Goal: Check status: Check status

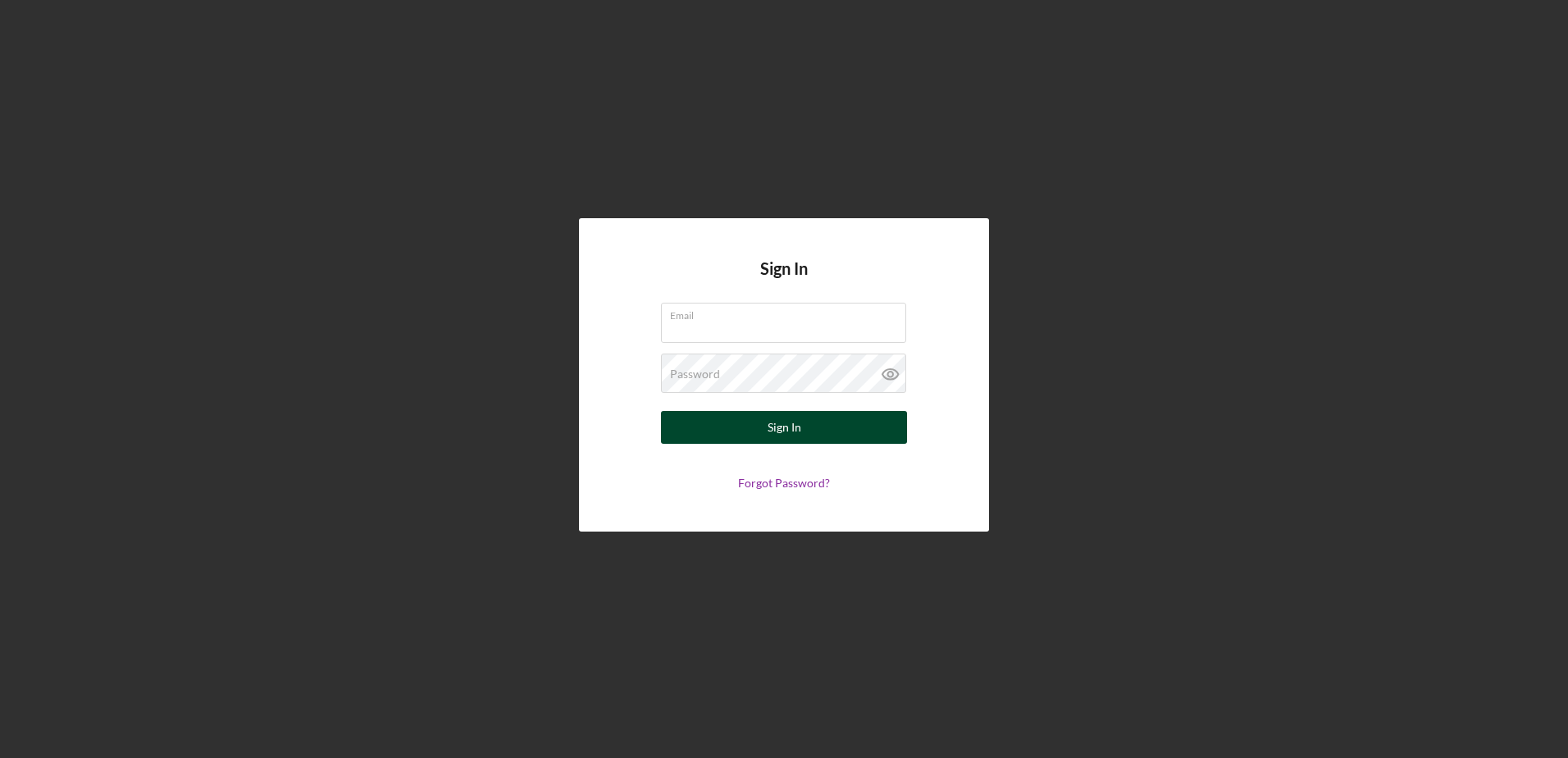
type input "[PERSON_NAME][EMAIL_ADDRESS][PERSON_NAME][DOMAIN_NAME]"
click at [807, 437] on button "Sign In" at bounding box center [784, 427] width 246 height 33
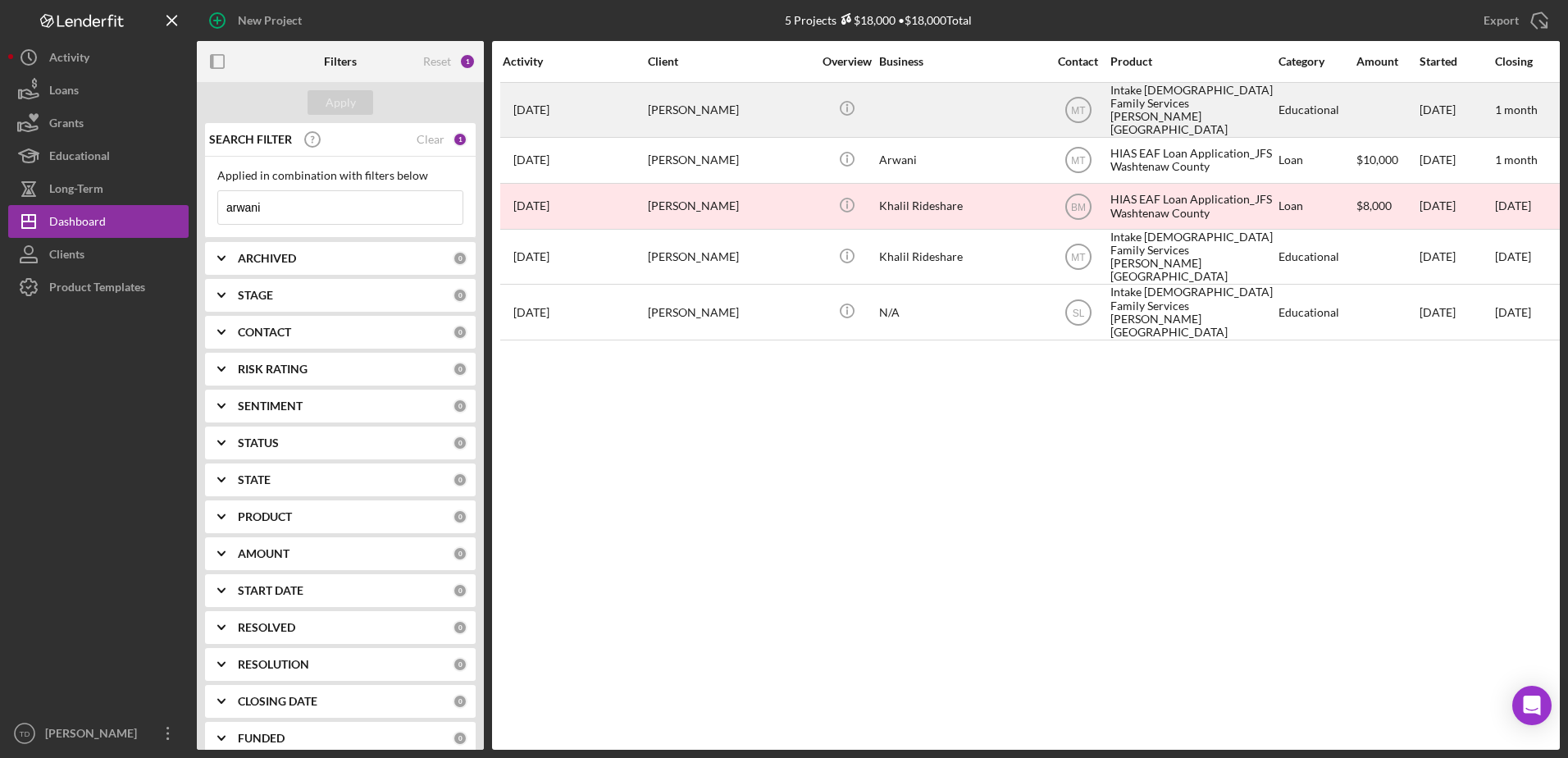
click at [605, 107] on div "[DATE] [PERSON_NAME]" at bounding box center [574, 110] width 144 height 53
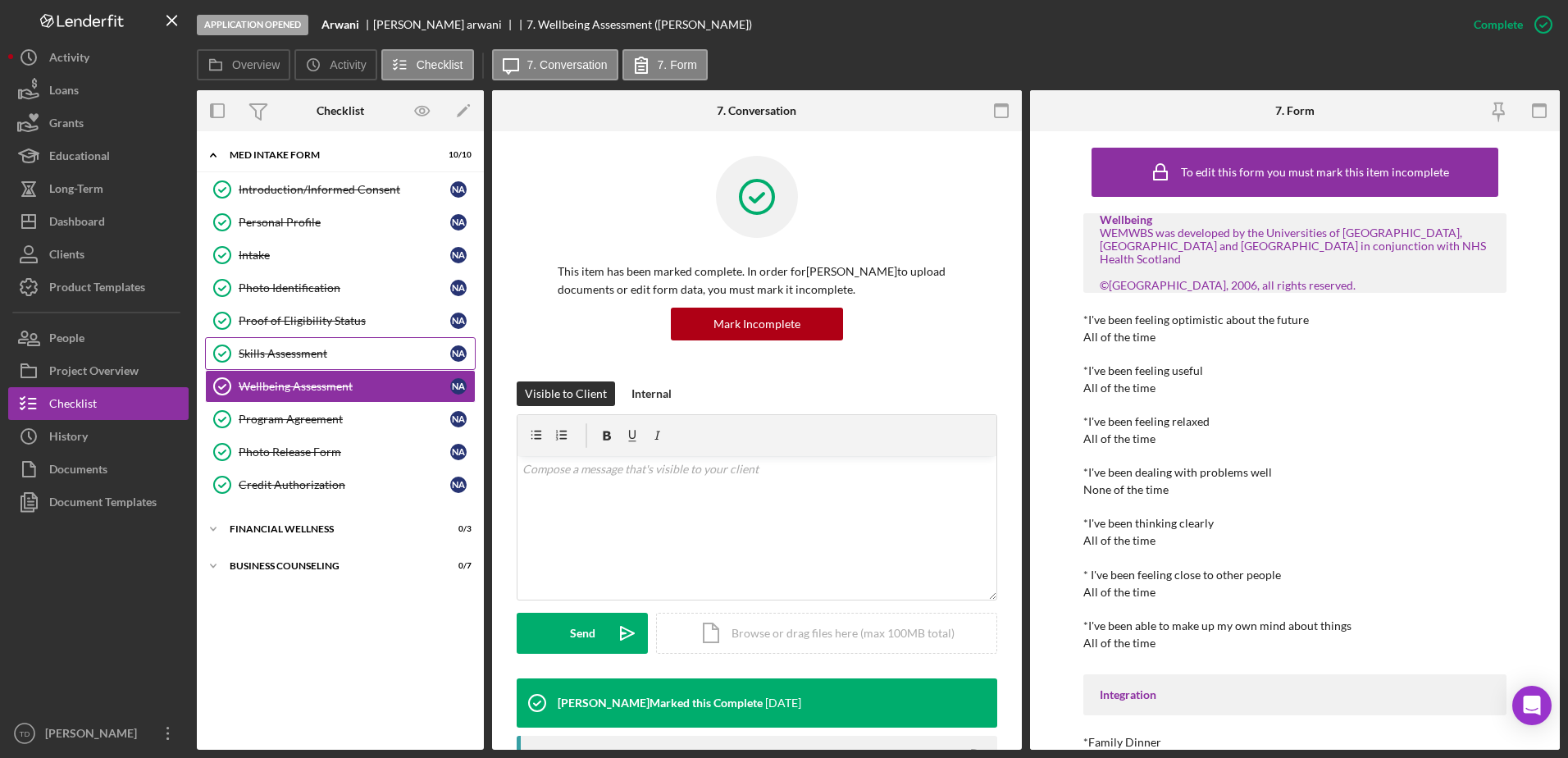
click at [307, 354] on div "Skills Assessment" at bounding box center [344, 353] width 211 height 13
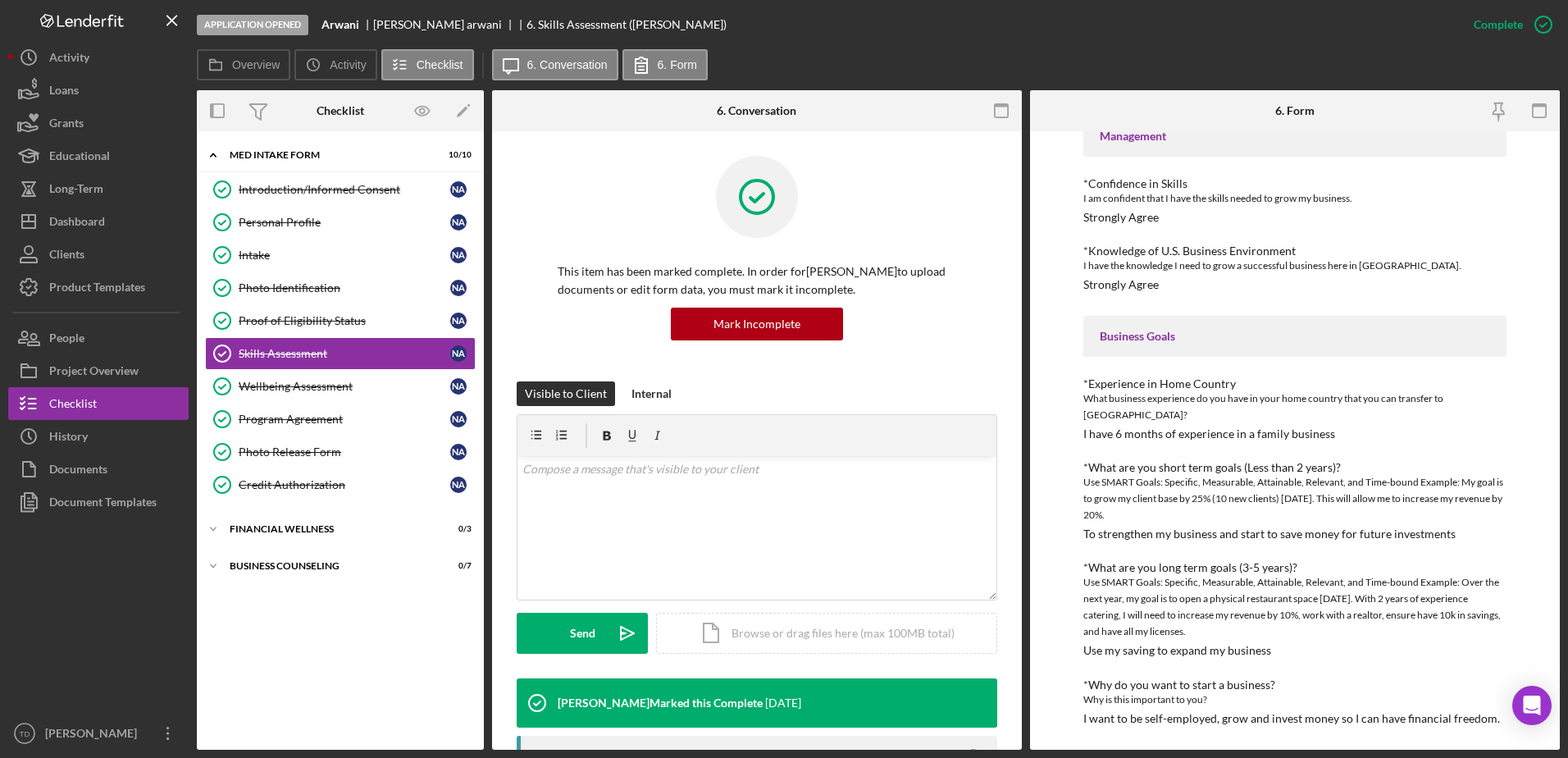
scroll to position [341, 0]
click at [357, 389] on div "Wellbeing Assessment" at bounding box center [344, 385] width 211 height 13
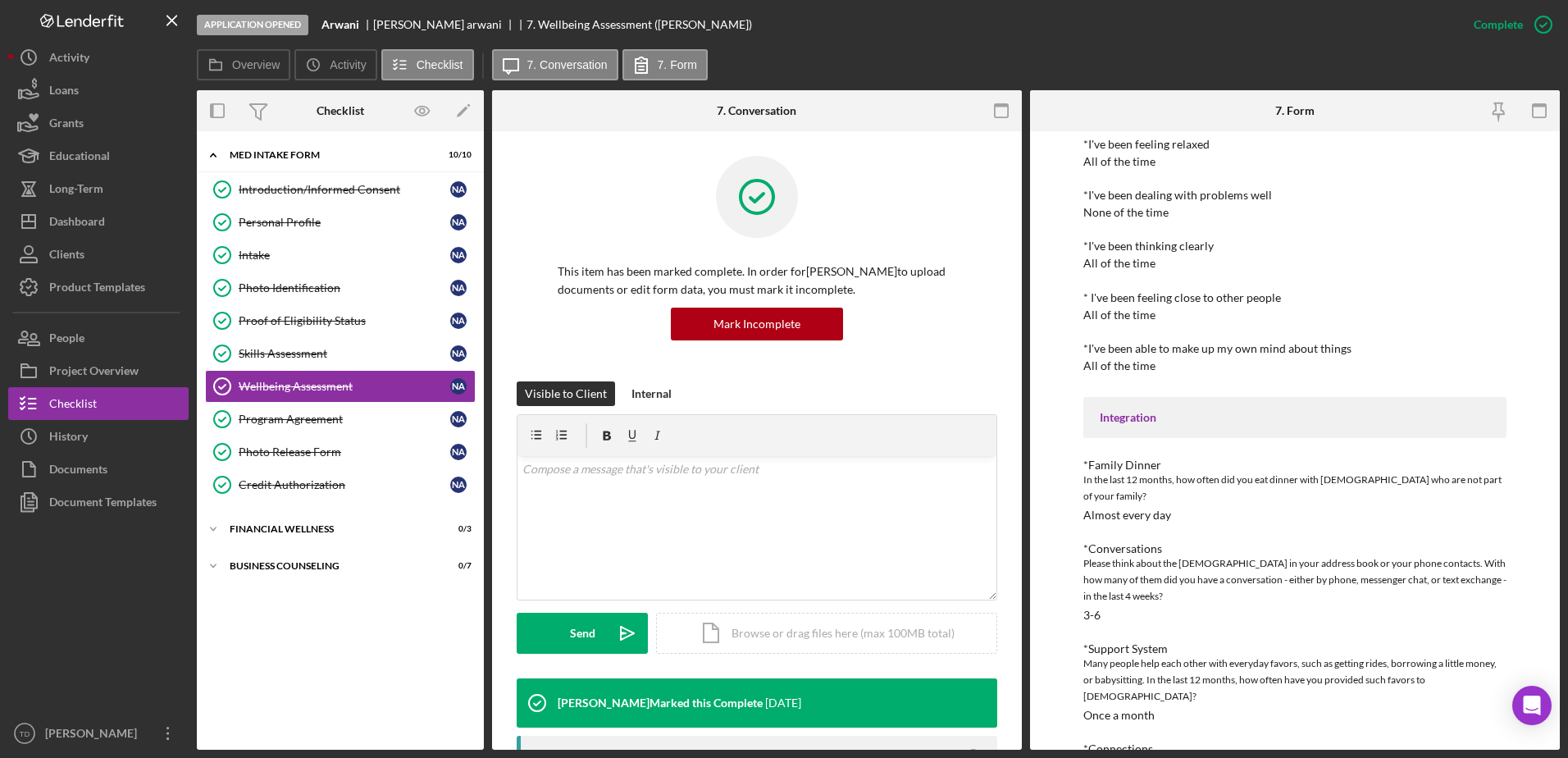
scroll to position [326, 0]
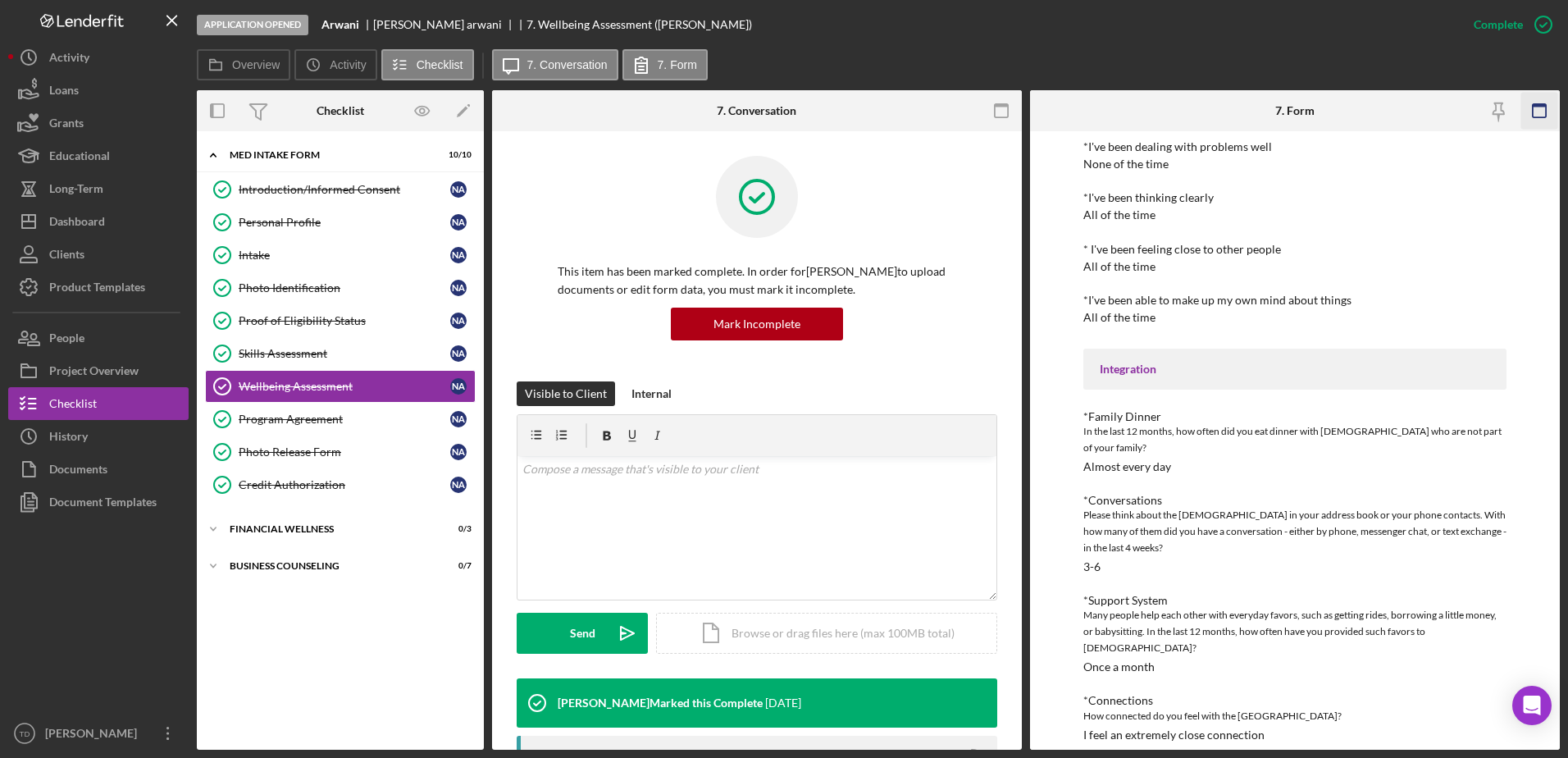
click at [1543, 110] on icon "button" at bounding box center [1539, 111] width 37 height 37
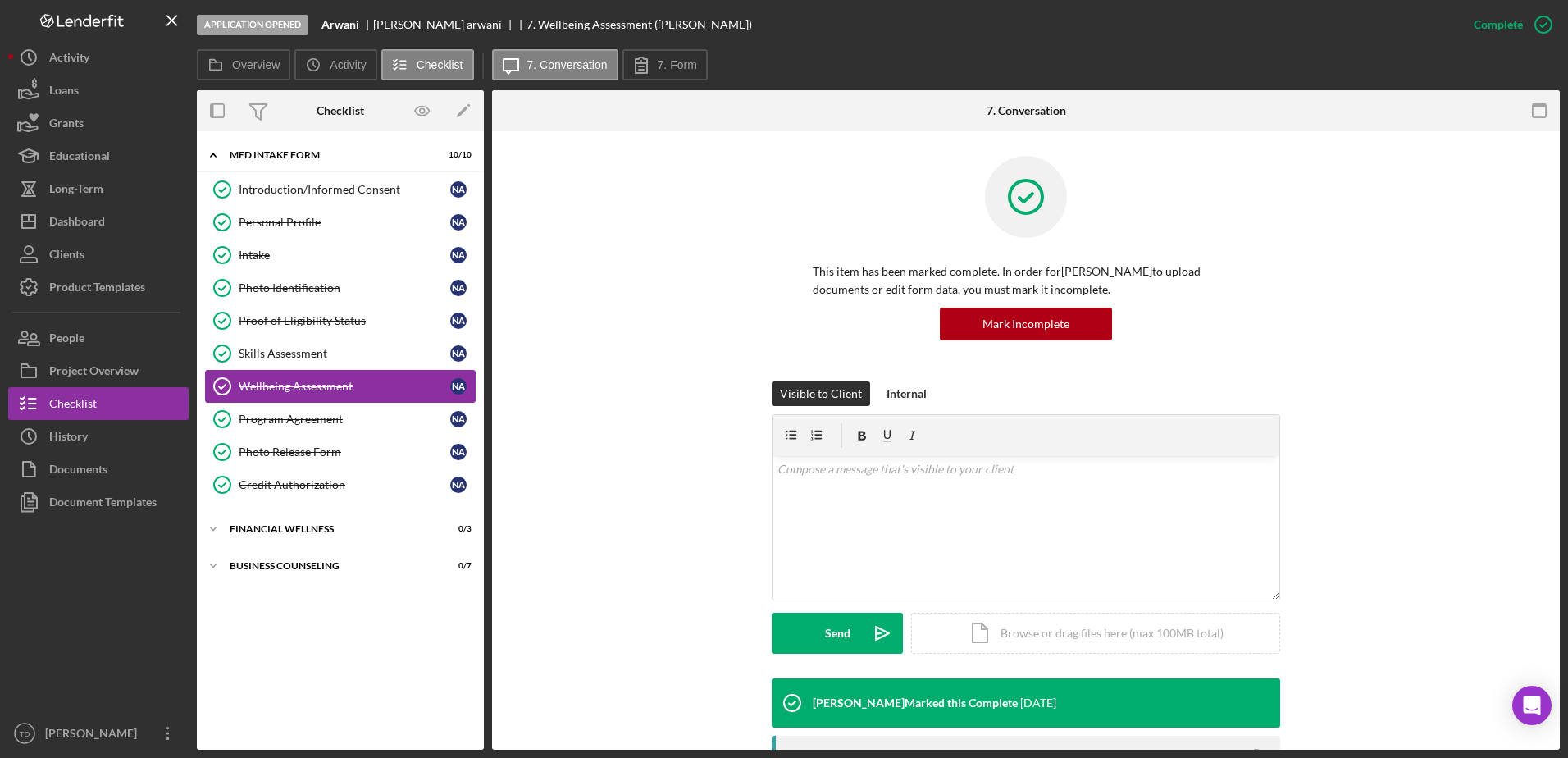
click at [345, 388] on div "Wellbeing Assessment" at bounding box center [344, 385] width 211 height 13
click at [318, 418] on div "Program Agreement" at bounding box center [344, 418] width 211 height 13
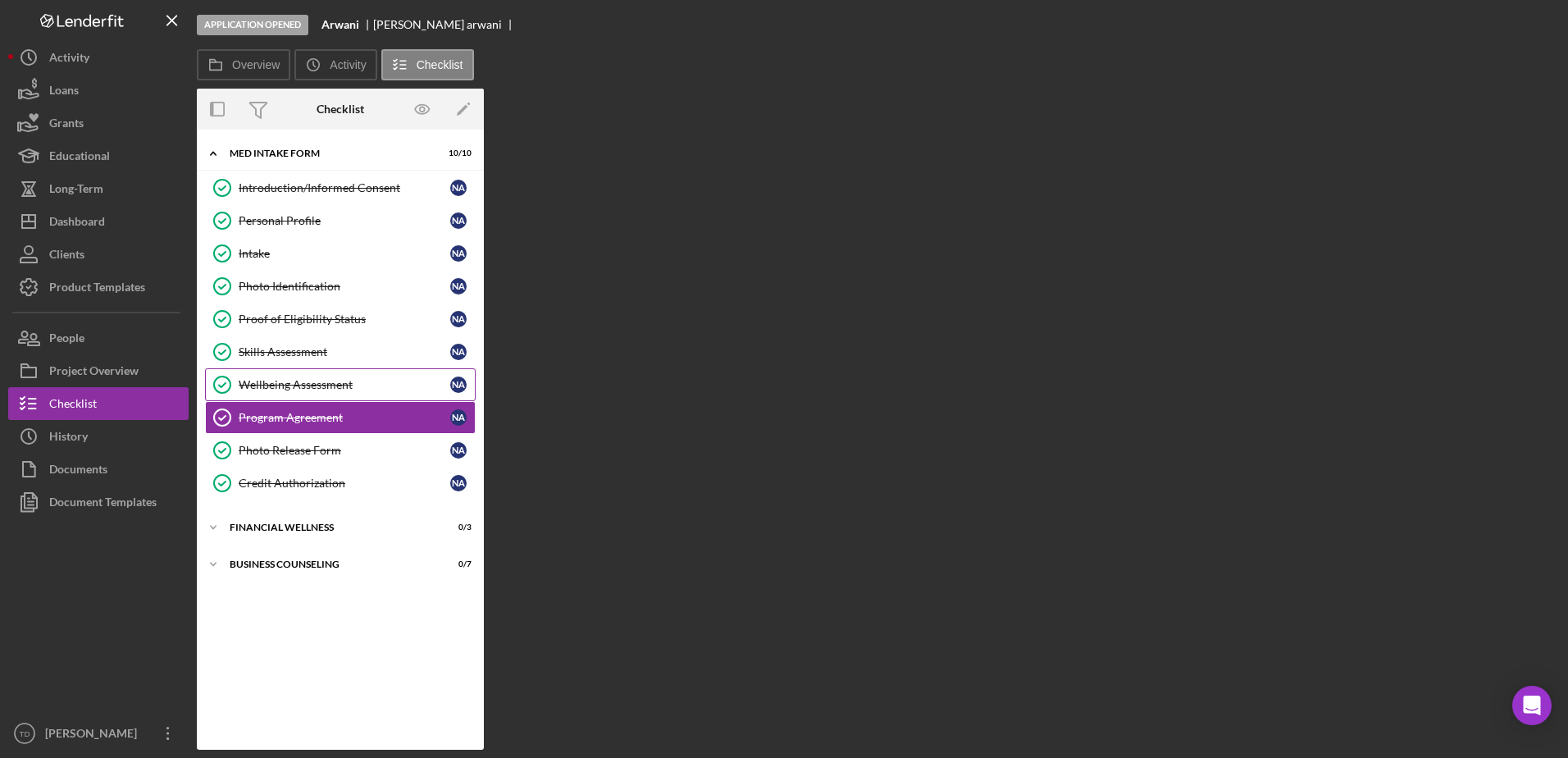
click at [307, 388] on div "Wellbeing Assessment" at bounding box center [344, 384] width 211 height 13
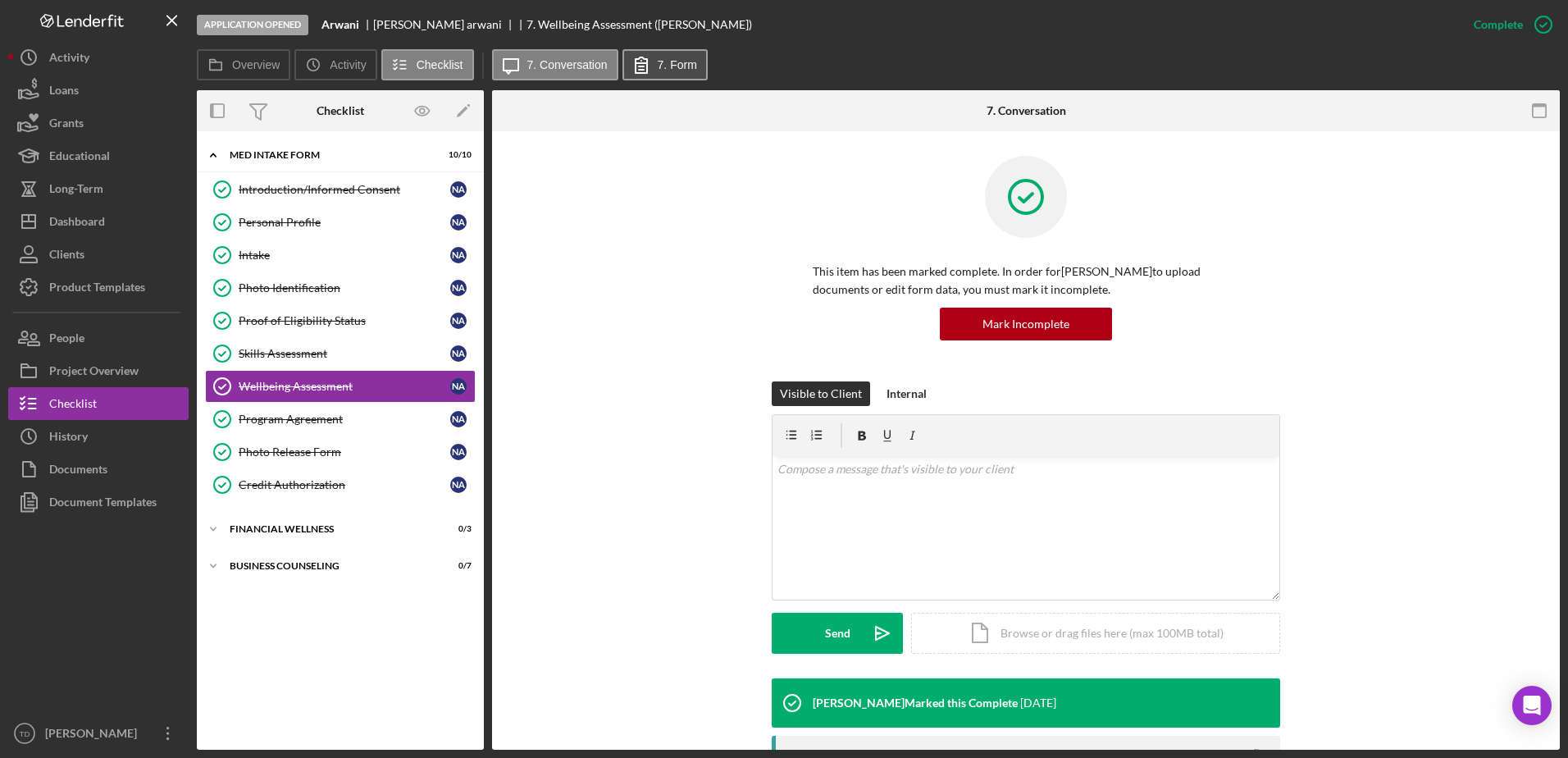
click at [664, 72] on button "7. Form" at bounding box center [664, 65] width 85 height 31
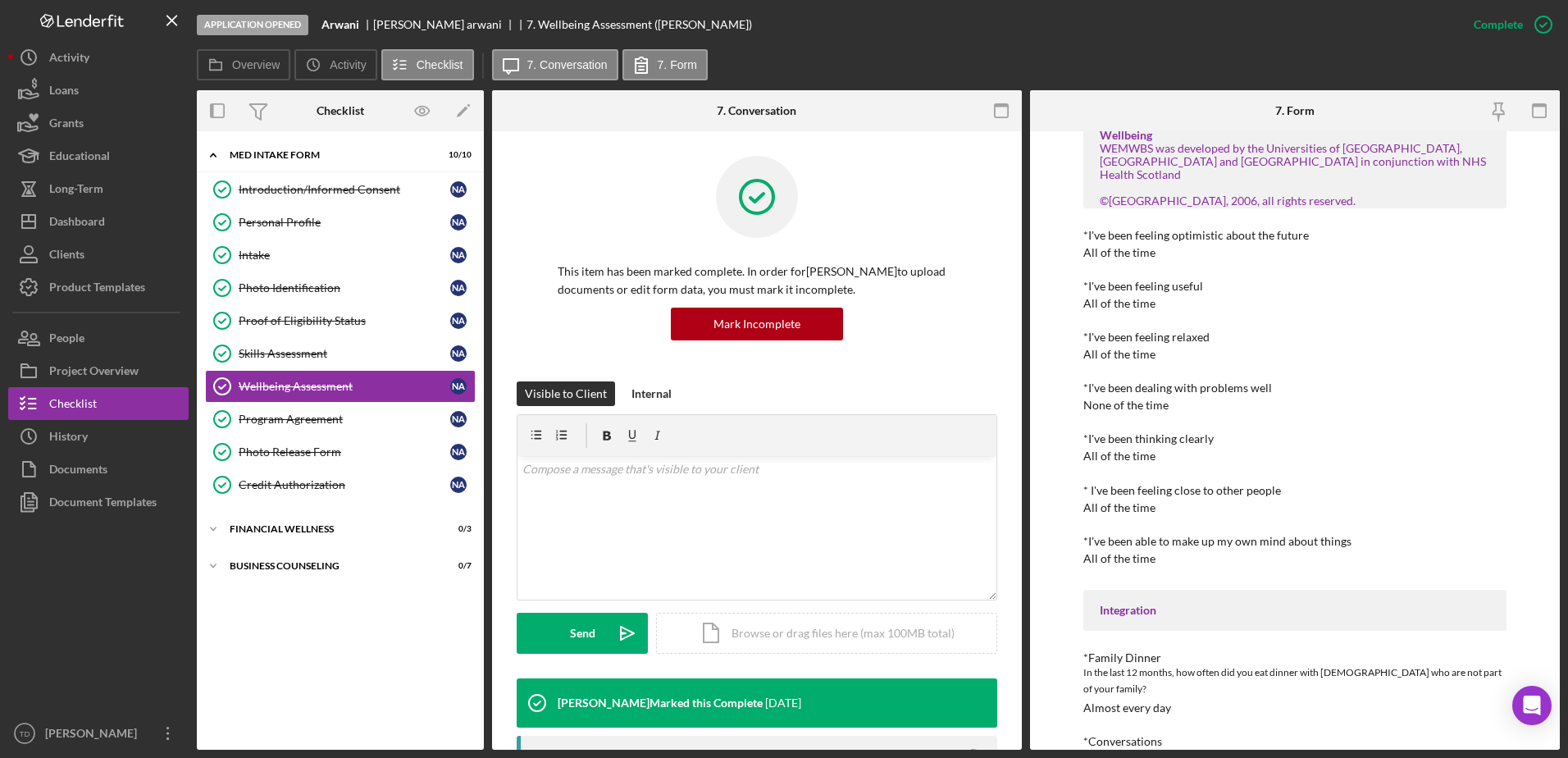
scroll to position [85, 0]
click at [95, 731] on div "[PERSON_NAME]" at bounding box center [94, 735] width 107 height 37
click at [107, 505] on div "Document Templates" at bounding box center [103, 503] width 107 height 37
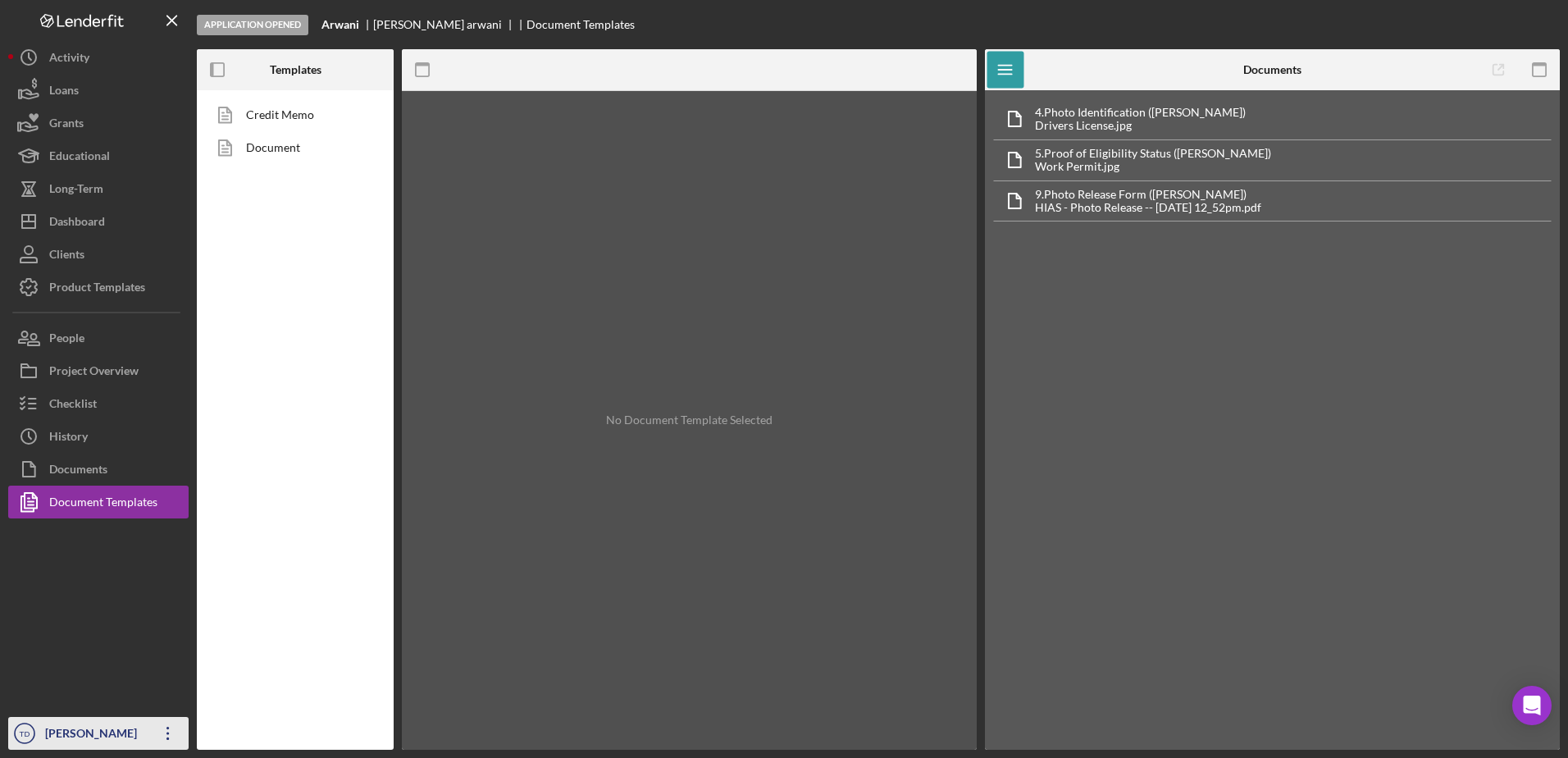
click at [172, 731] on icon "Icon/Overflow" at bounding box center [167, 732] width 41 height 41
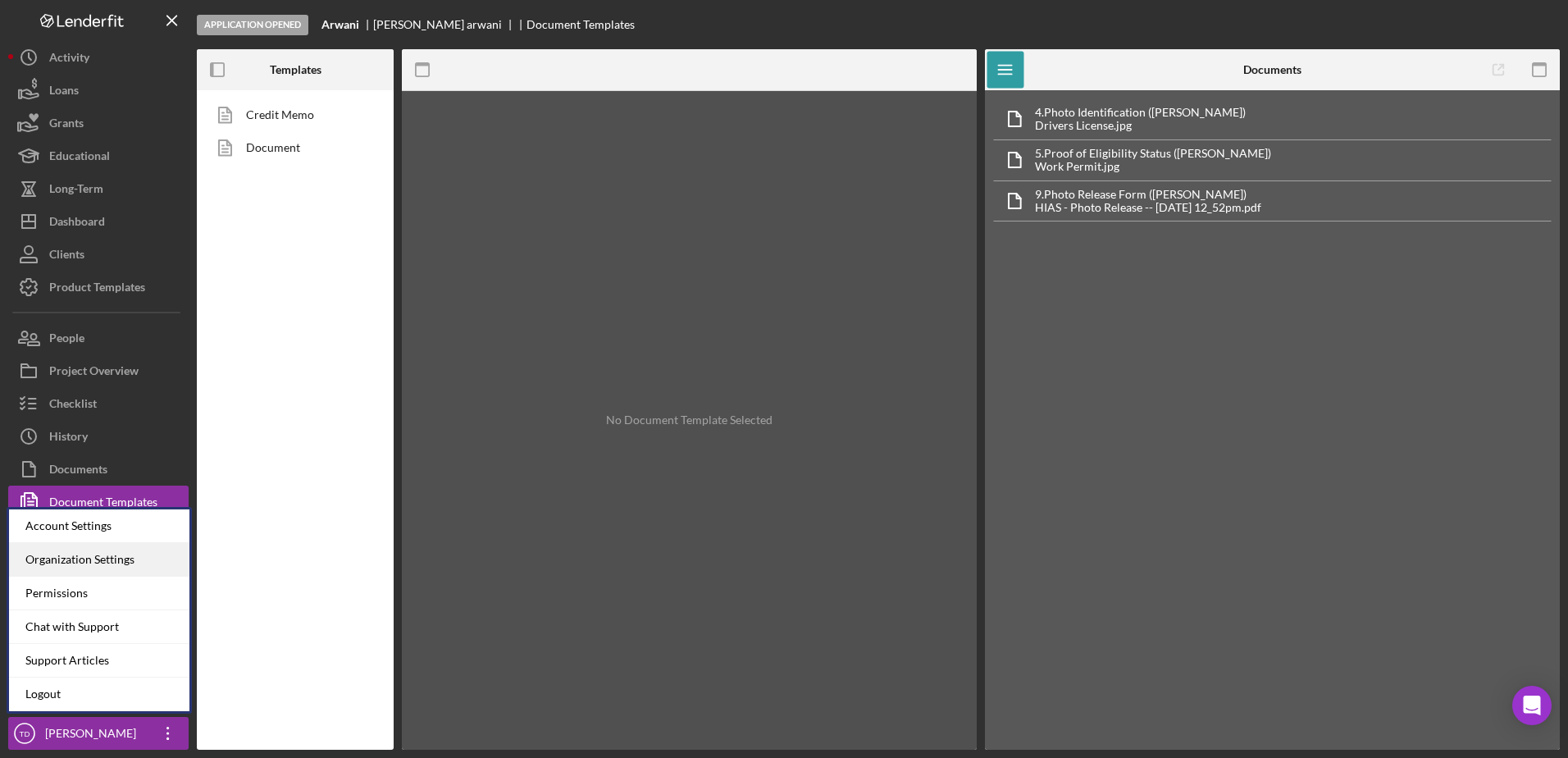
drag, startPoint x: 172, startPoint y: 731, endPoint x: 139, endPoint y: 562, distance: 172.2
click at [139, 716] on div "TD [PERSON_NAME] Icon/Overflow Account Settings Organization Settings Permissio…" at bounding box center [98, 733] width 180 height 33
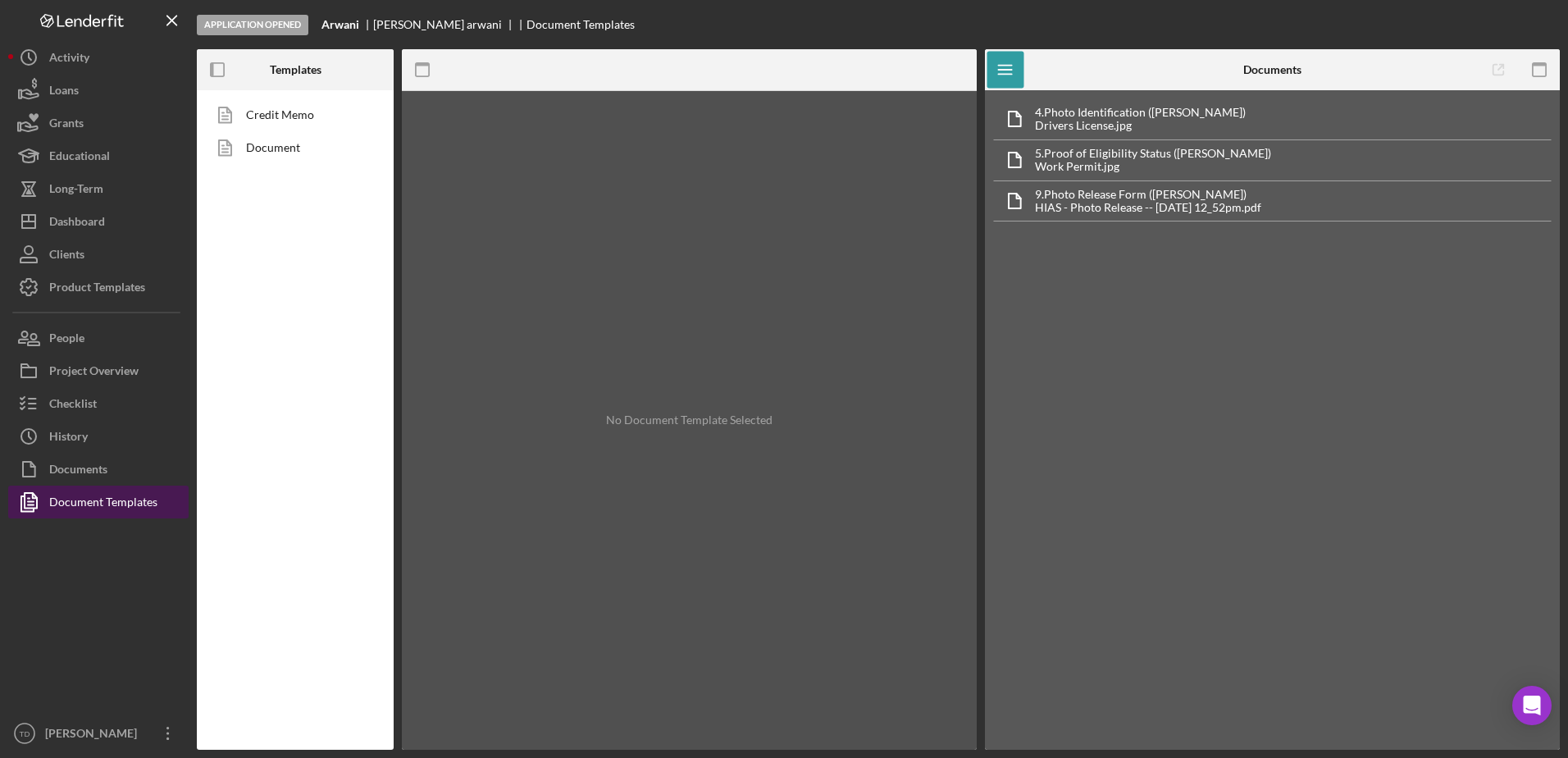
click at [117, 507] on div "Document Templates" at bounding box center [103, 503] width 108 height 37
click at [99, 508] on div "Document Templates" at bounding box center [103, 503] width 108 height 37
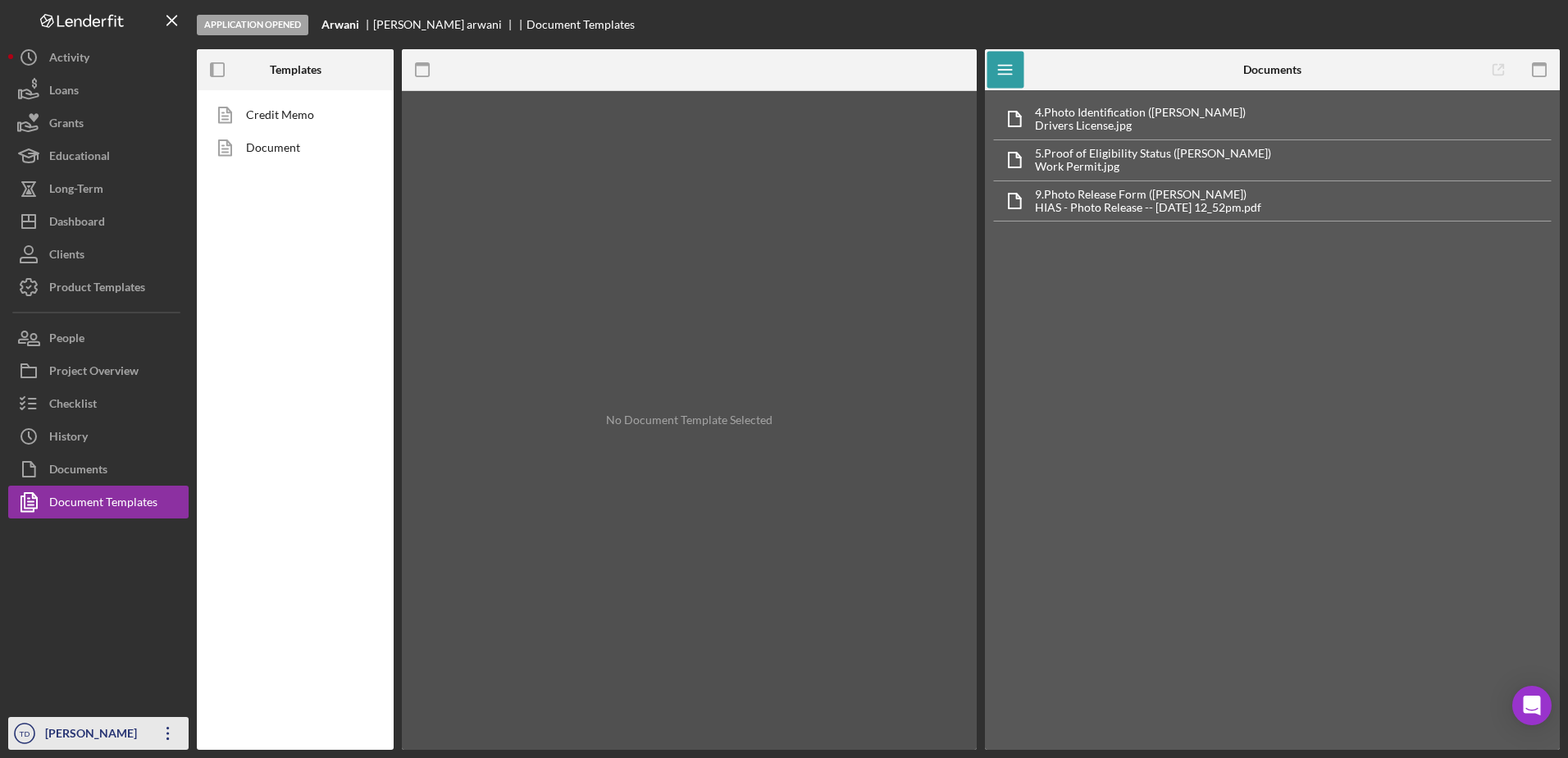
click at [159, 729] on icon "Icon/Overflow" at bounding box center [167, 732] width 41 height 41
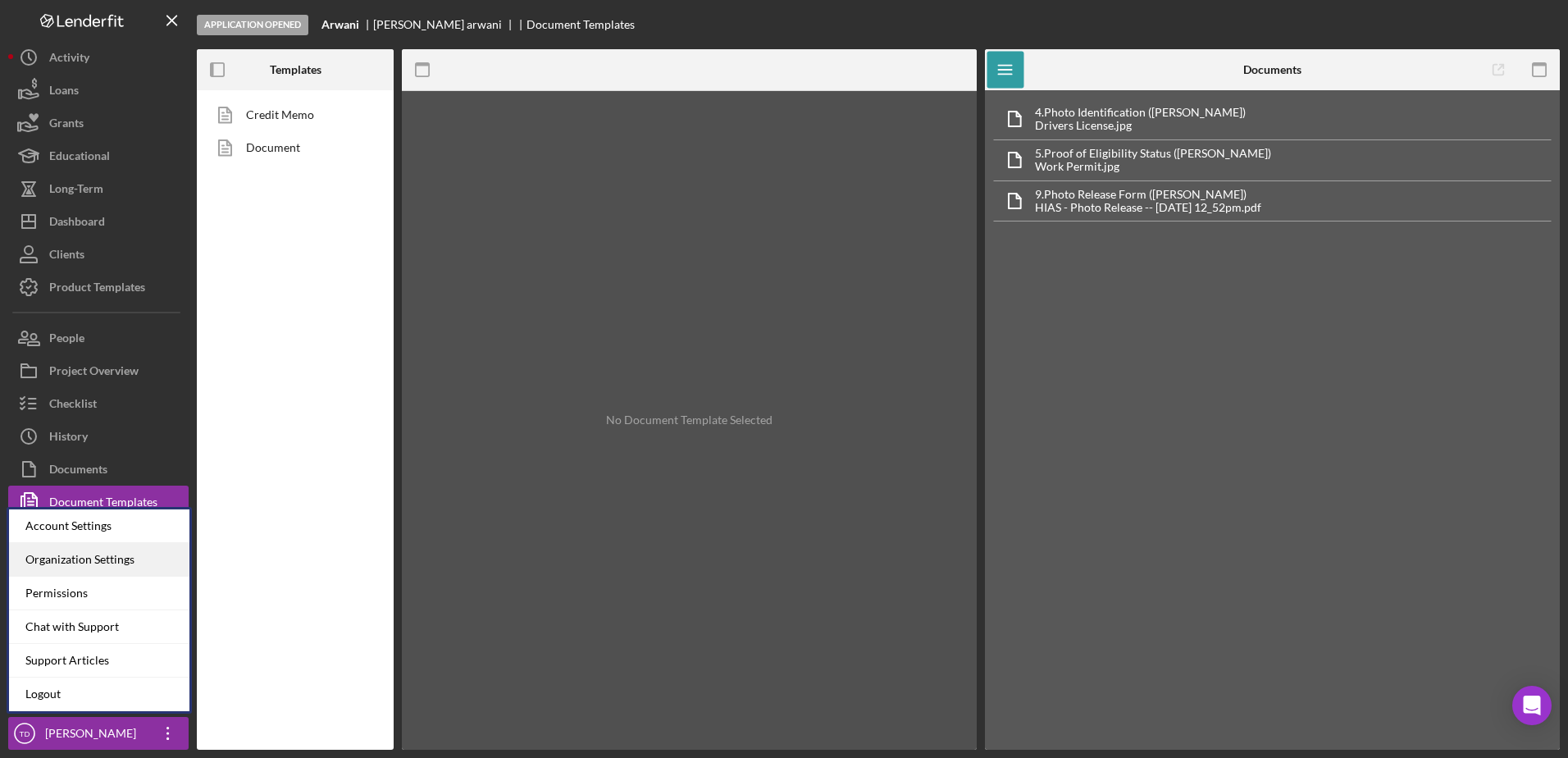
click at [87, 567] on div "Organization Settings" at bounding box center [99, 560] width 180 height 34
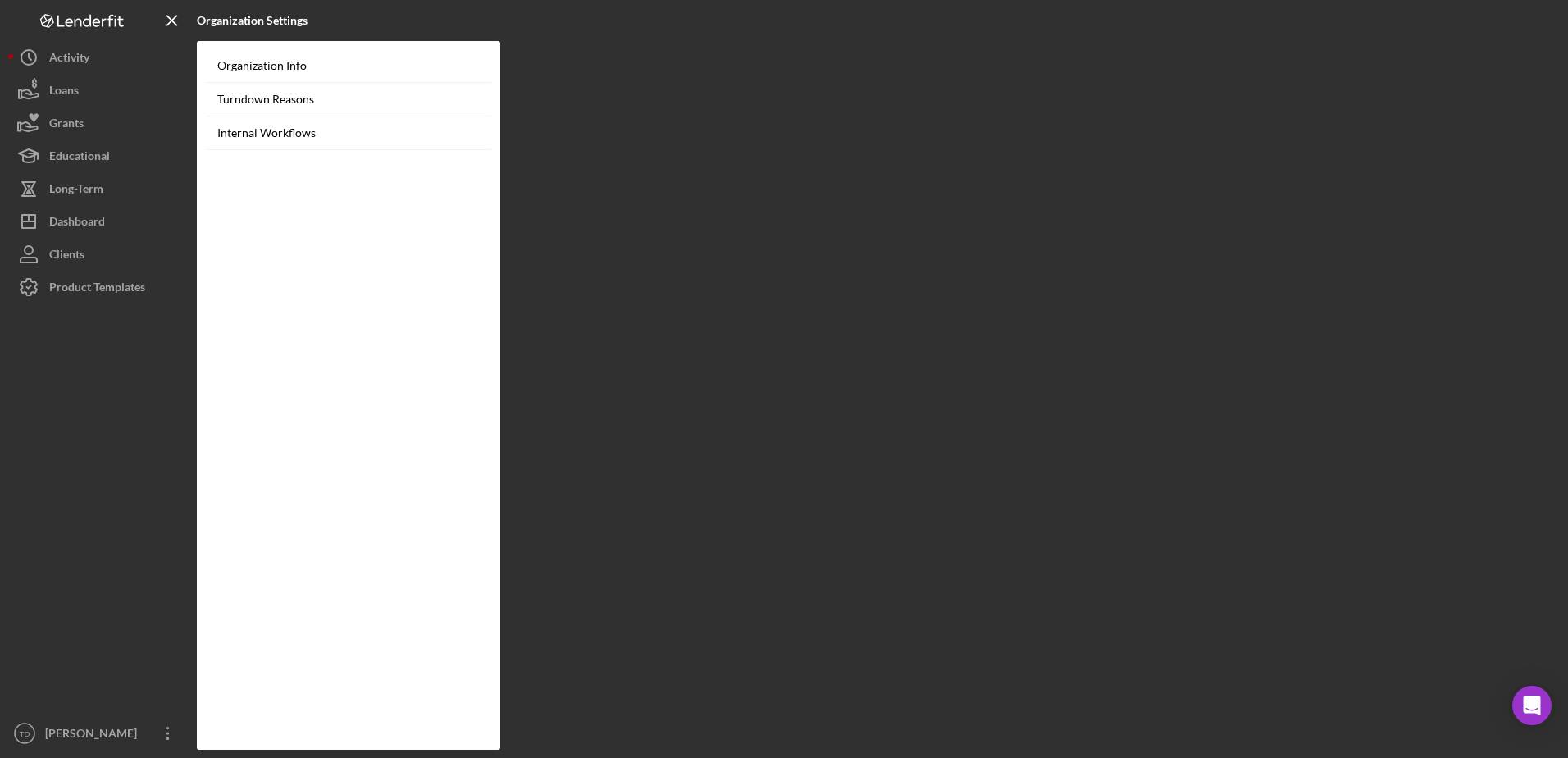
click at [94, 528] on div at bounding box center [98, 509] width 180 height 413
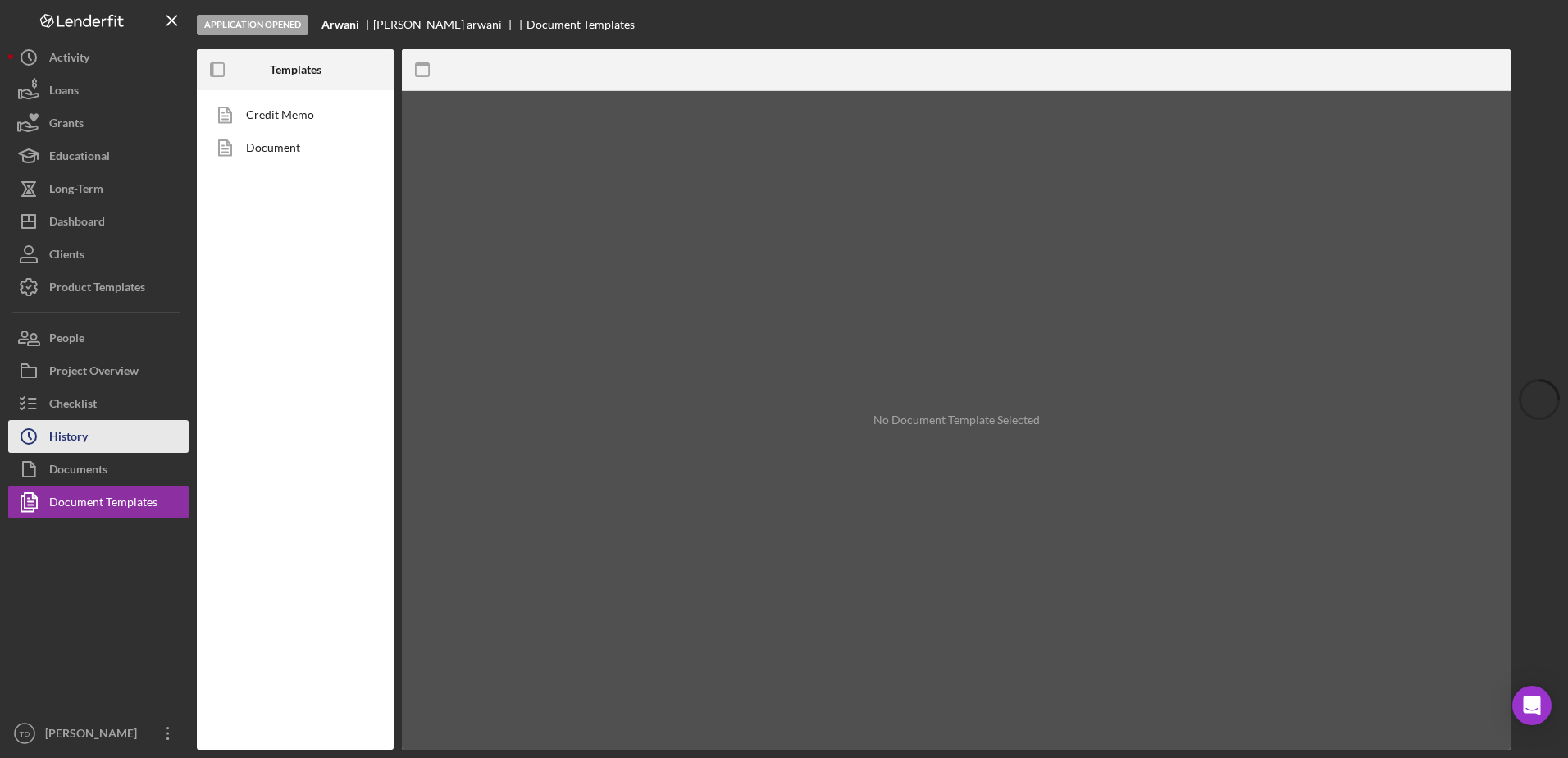
click at [132, 420] on button "Icon/History History" at bounding box center [98, 437] width 180 height 33
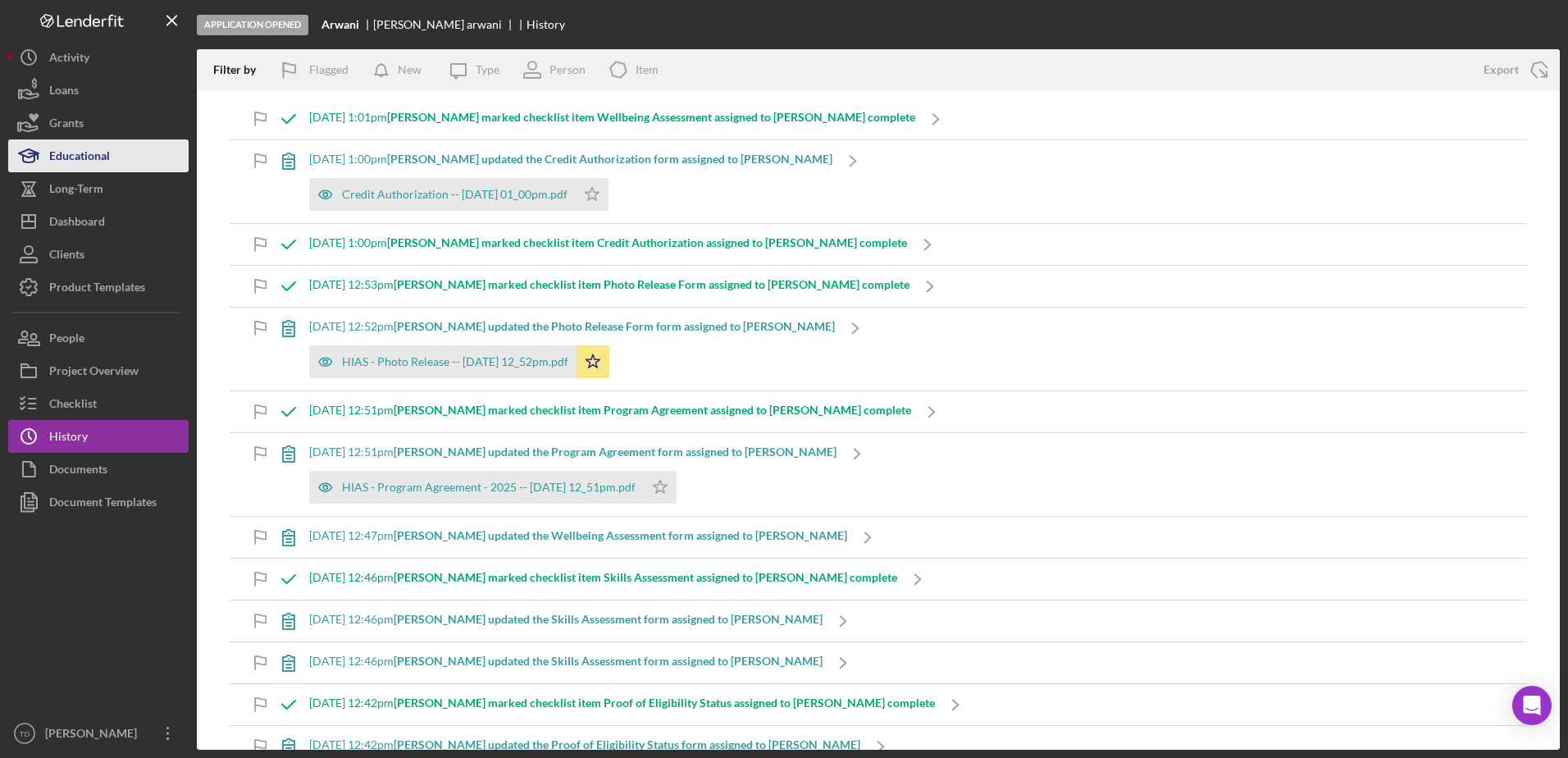
click at [88, 164] on div "Educational" at bounding box center [80, 158] width 61 height 37
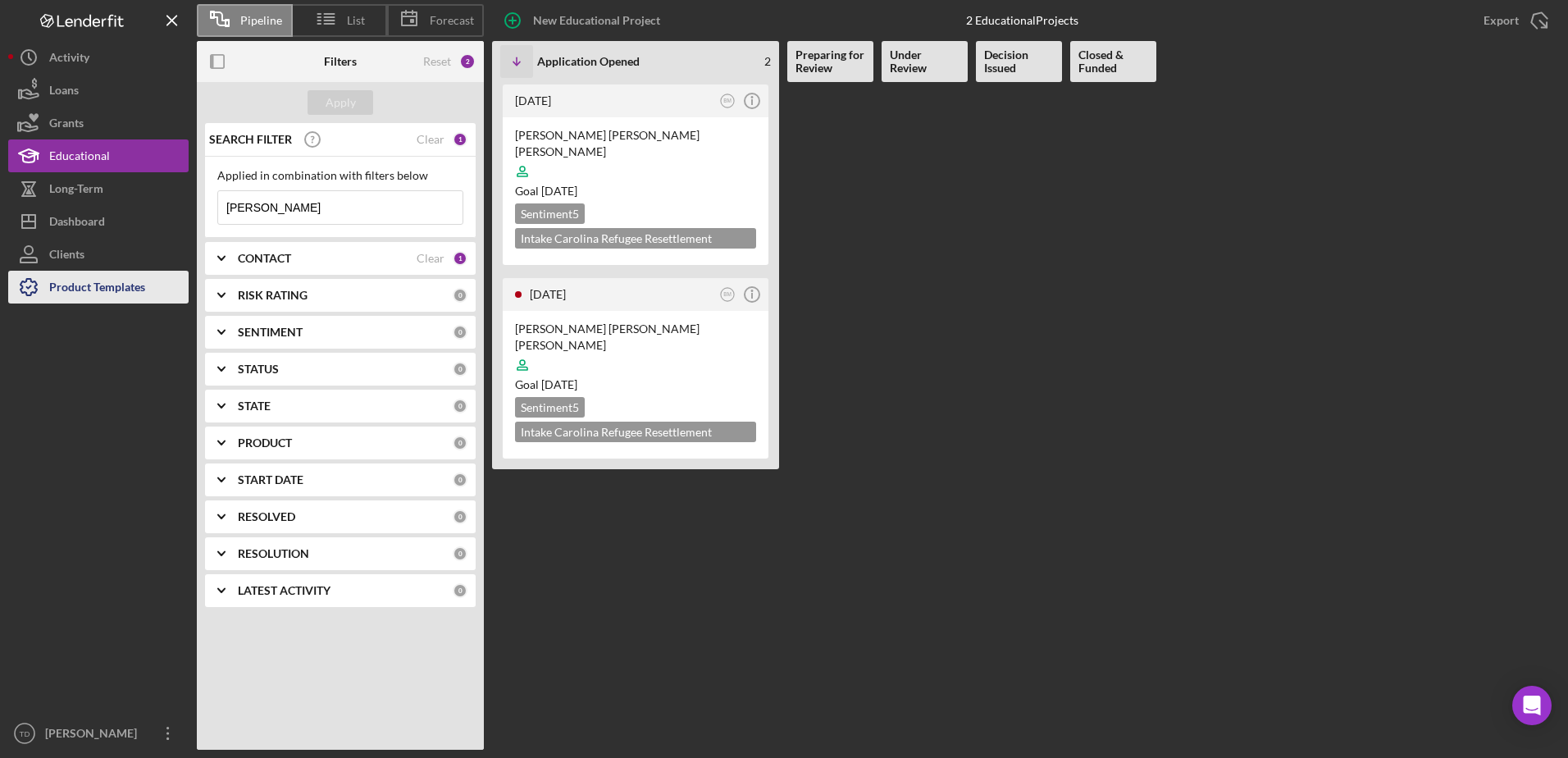
click at [122, 283] on div "Product Templates" at bounding box center [97, 288] width 96 height 37
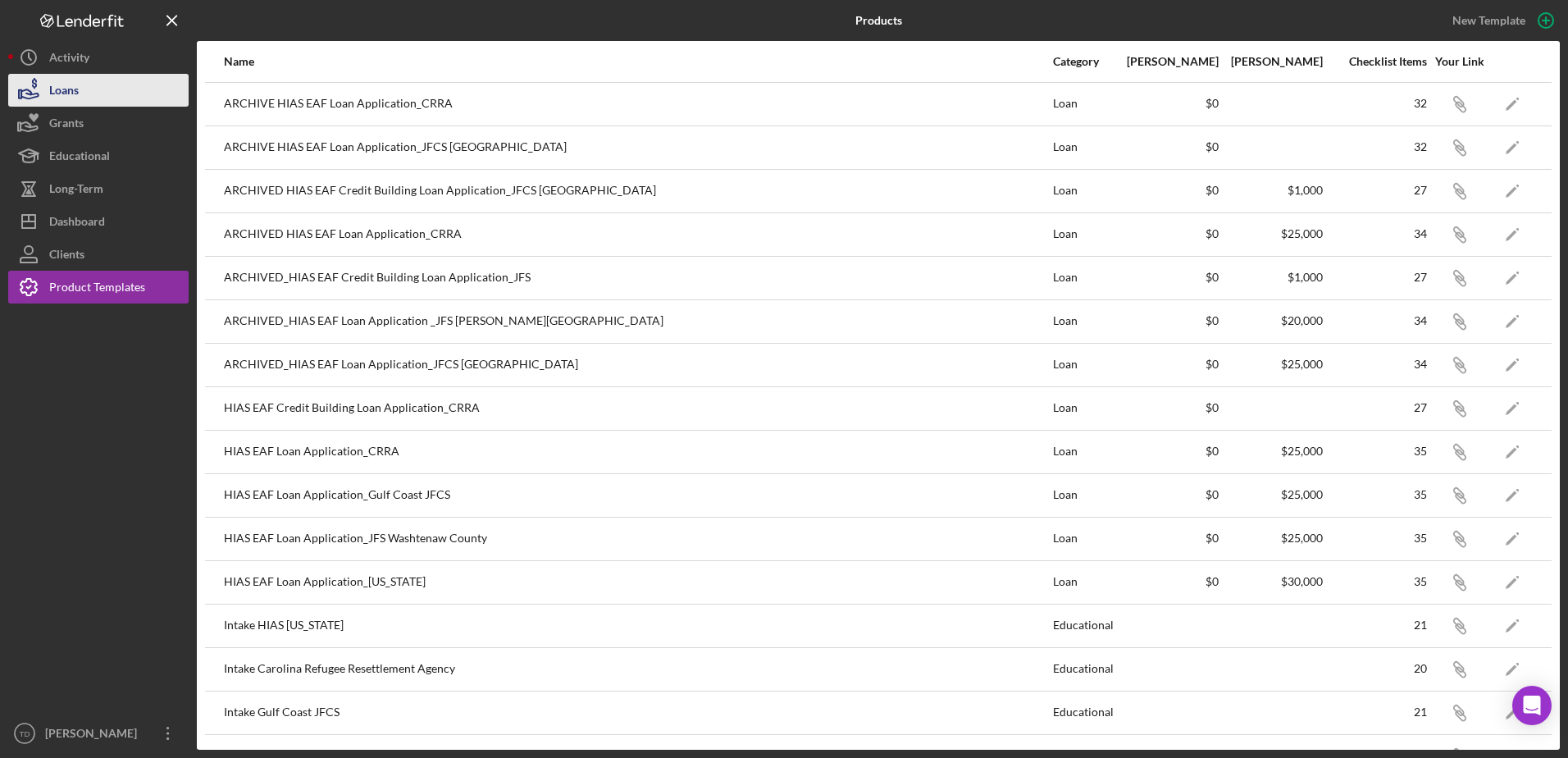
click at [83, 84] on button "Loans" at bounding box center [98, 90] width 180 height 33
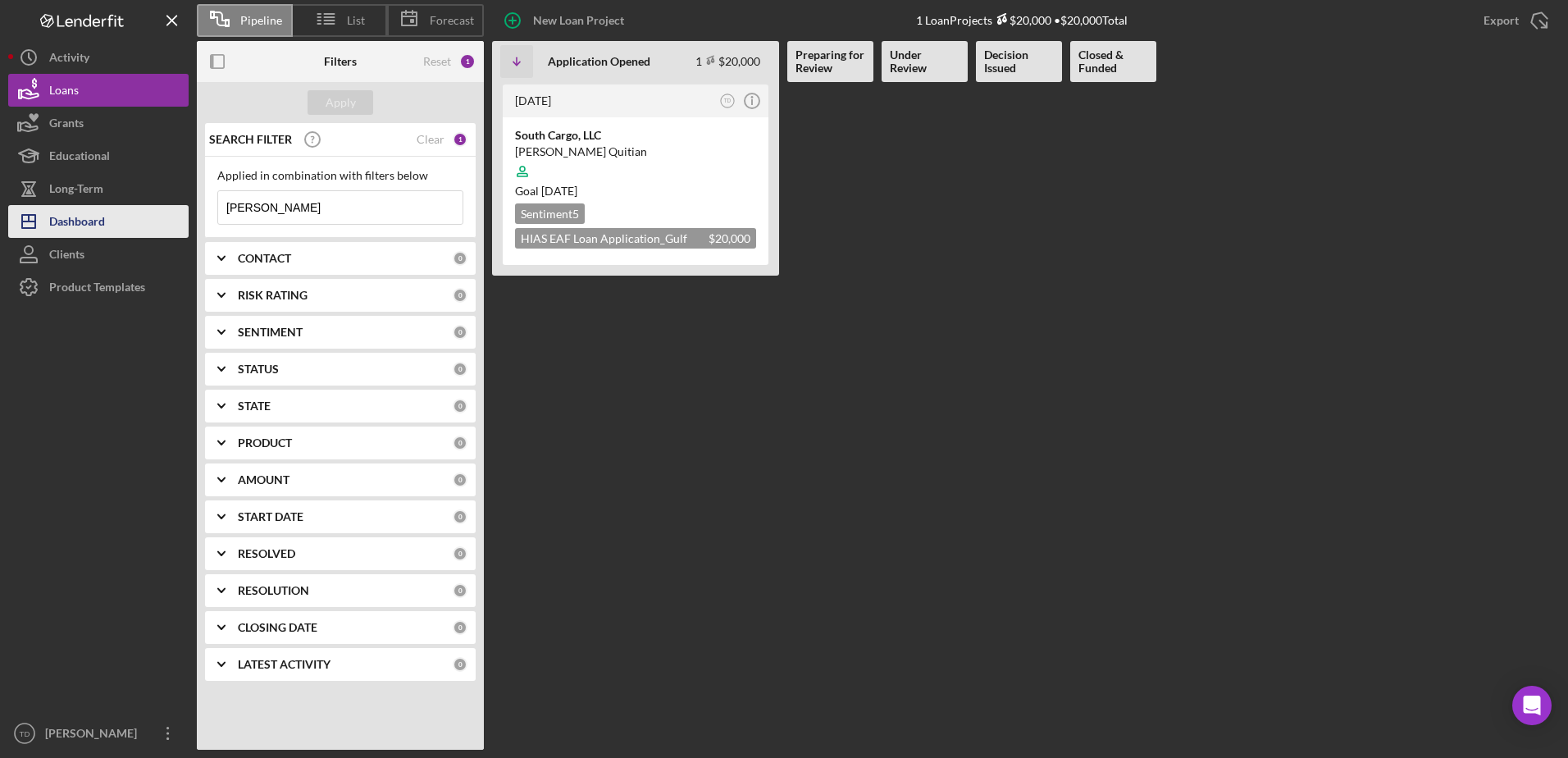
click at [82, 214] on div "Dashboard" at bounding box center [77, 224] width 55 height 37
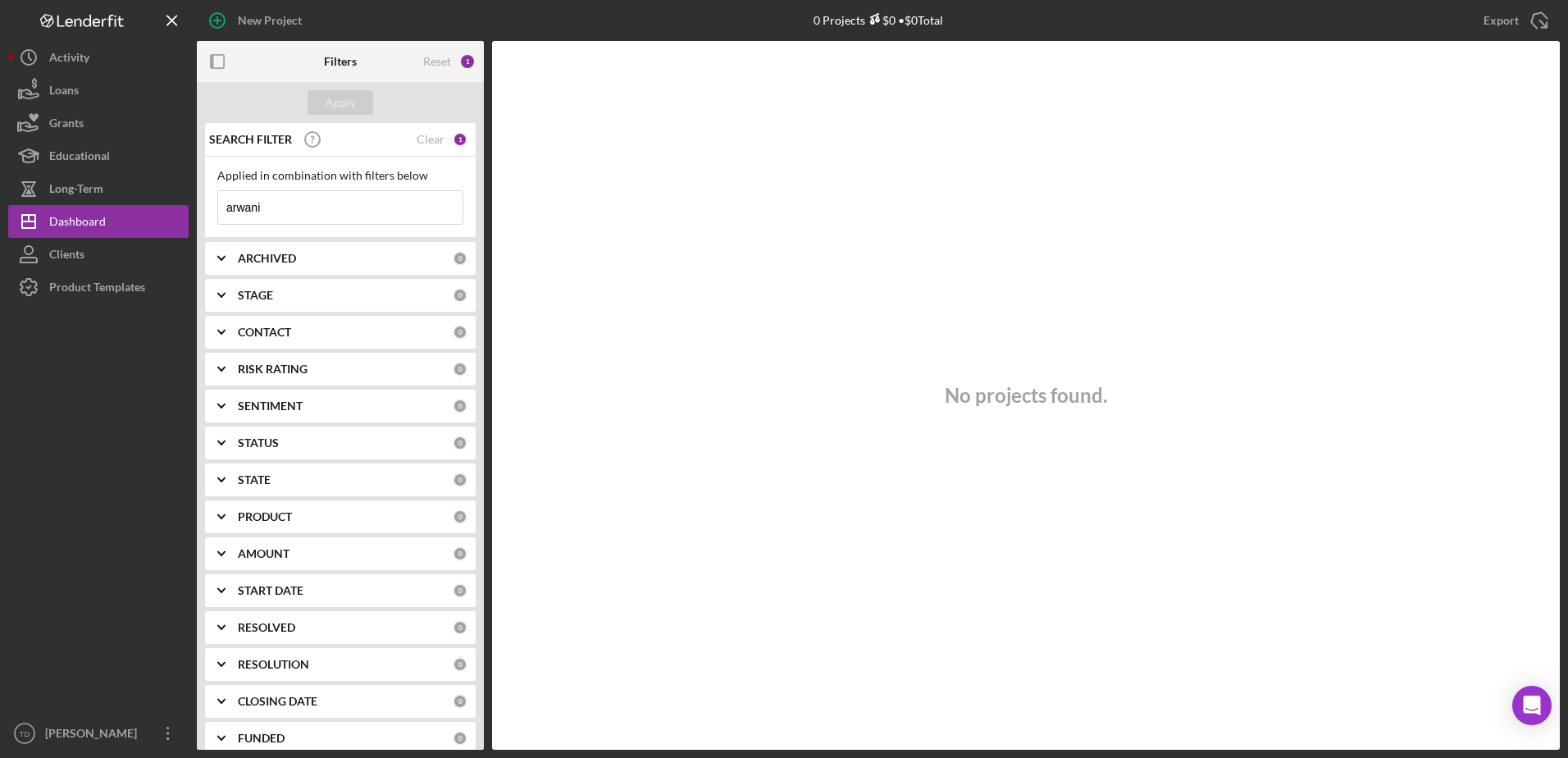
click at [278, 219] on input "arwani" at bounding box center [340, 208] width 244 height 33
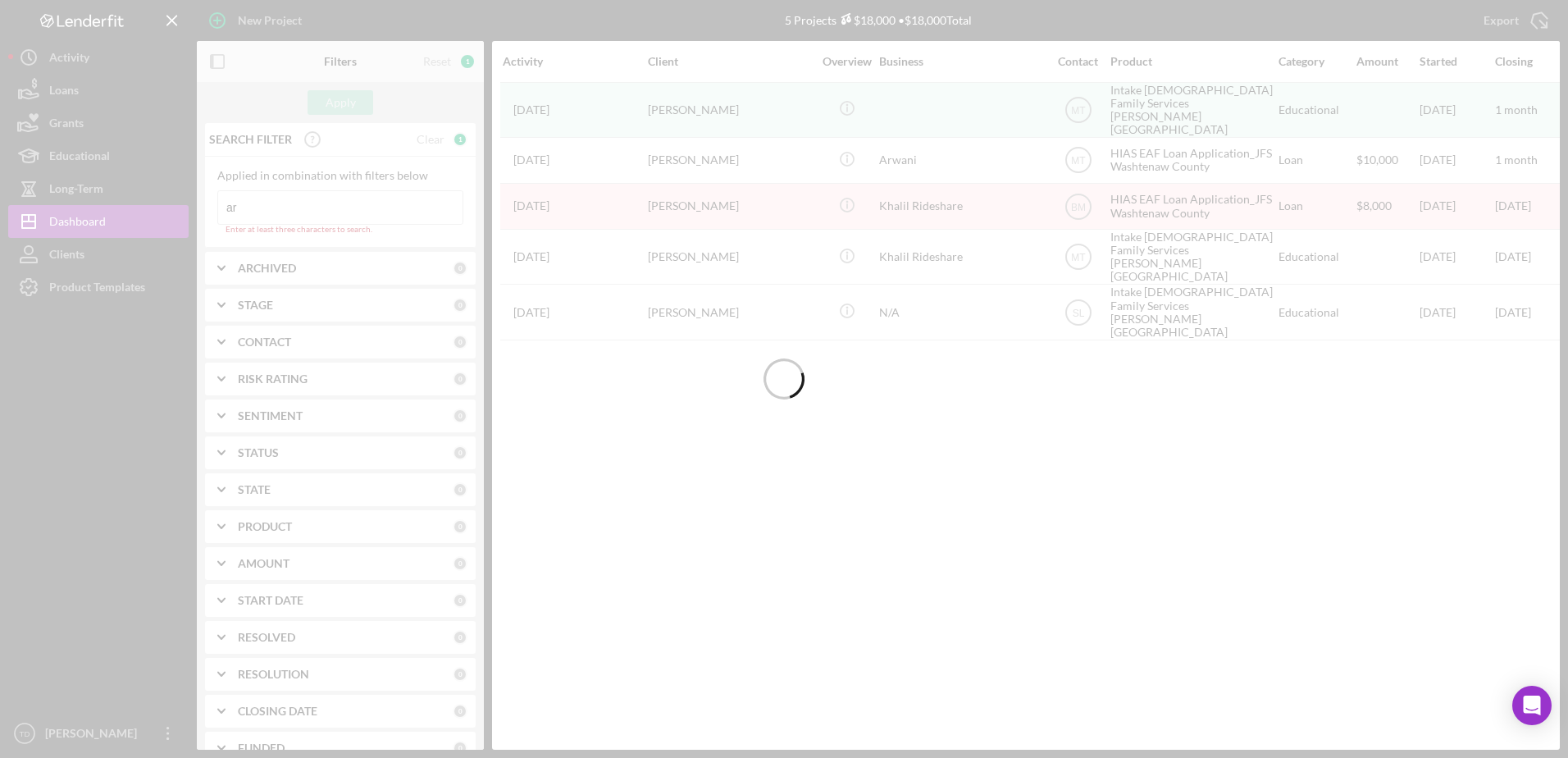
type input "a"
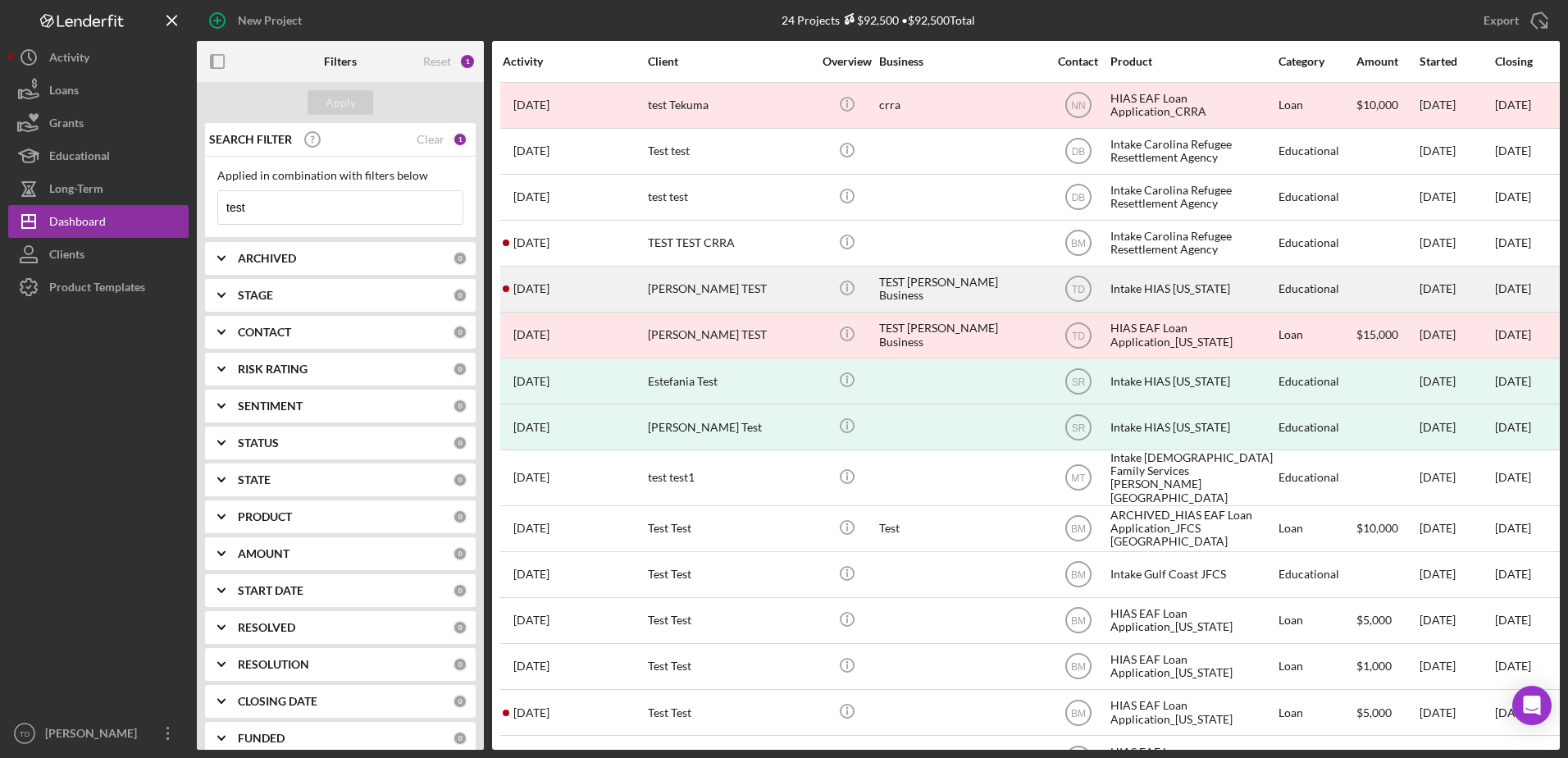
type input "test"
click at [707, 290] on div "[PERSON_NAME] TEST" at bounding box center [729, 289] width 164 height 43
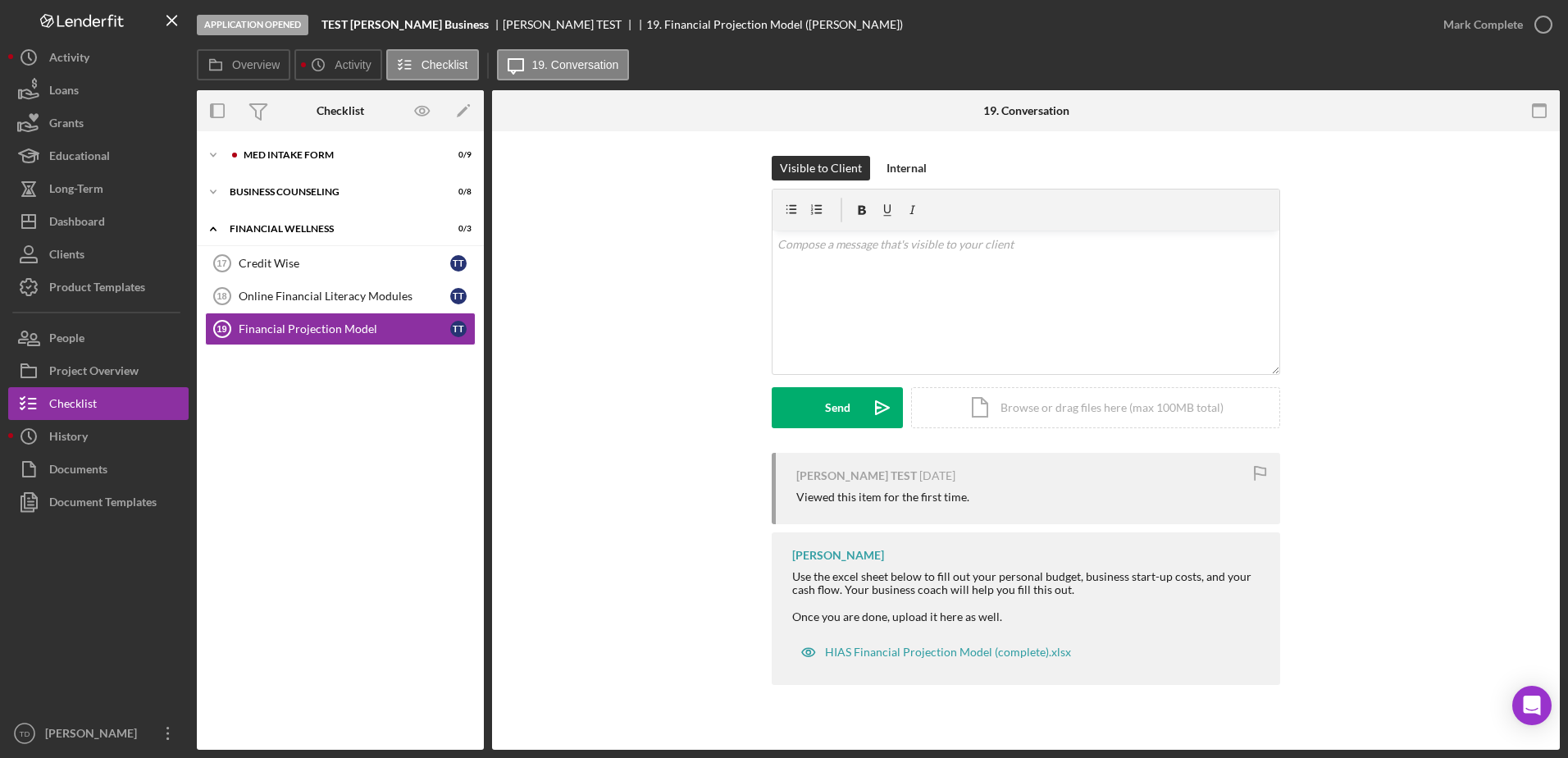
click at [314, 138] on div "Icon/Expander MED Intake Form 0 / 9 Icon/Expander Business Counseling 0 / 8 Ico…" at bounding box center [340, 440] width 287 height 619
click at [302, 152] on div "MED Intake Form" at bounding box center [353, 154] width 220 height 10
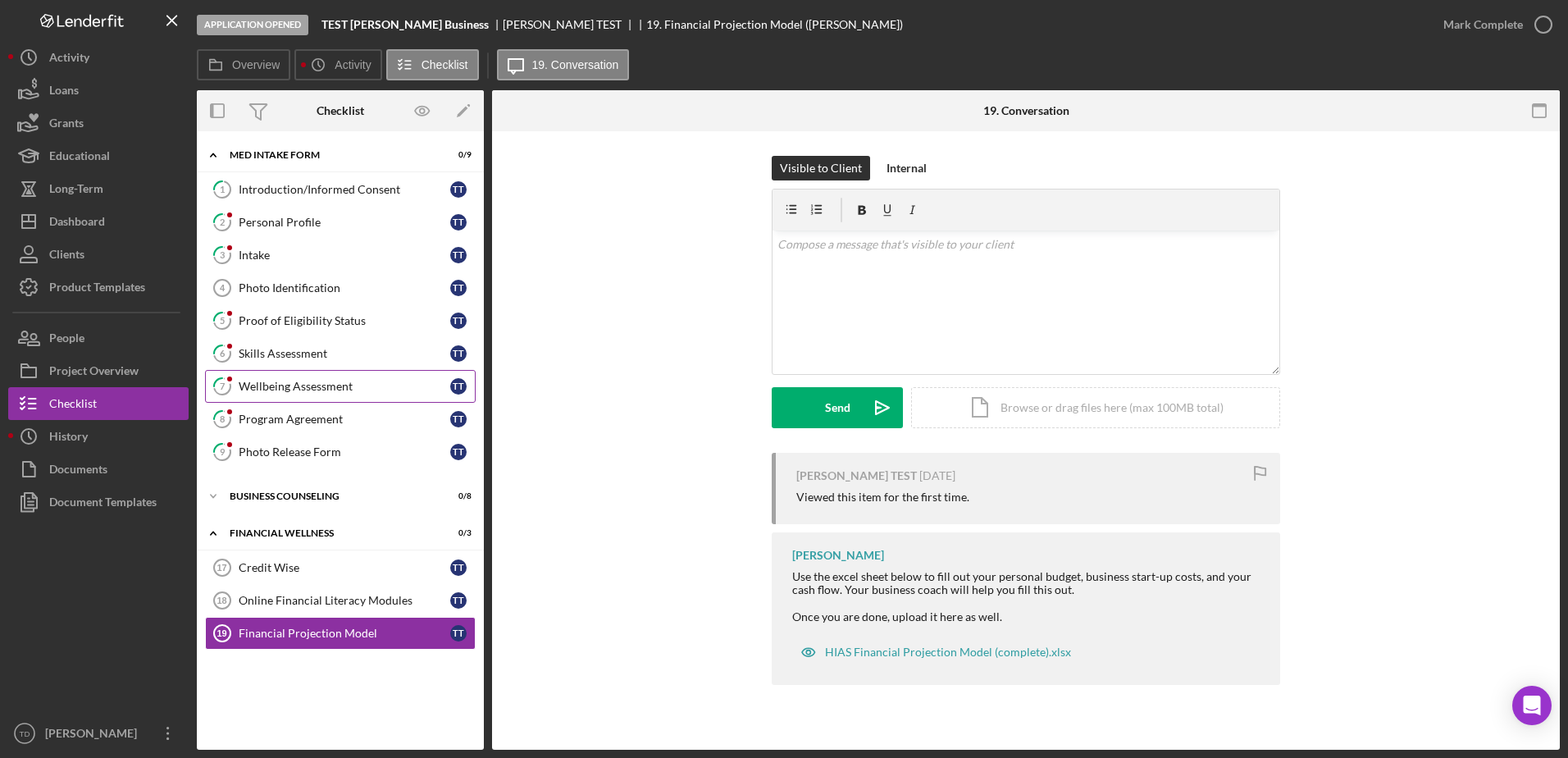
click at [276, 385] on div "Wellbeing Assessment" at bounding box center [344, 385] width 211 height 13
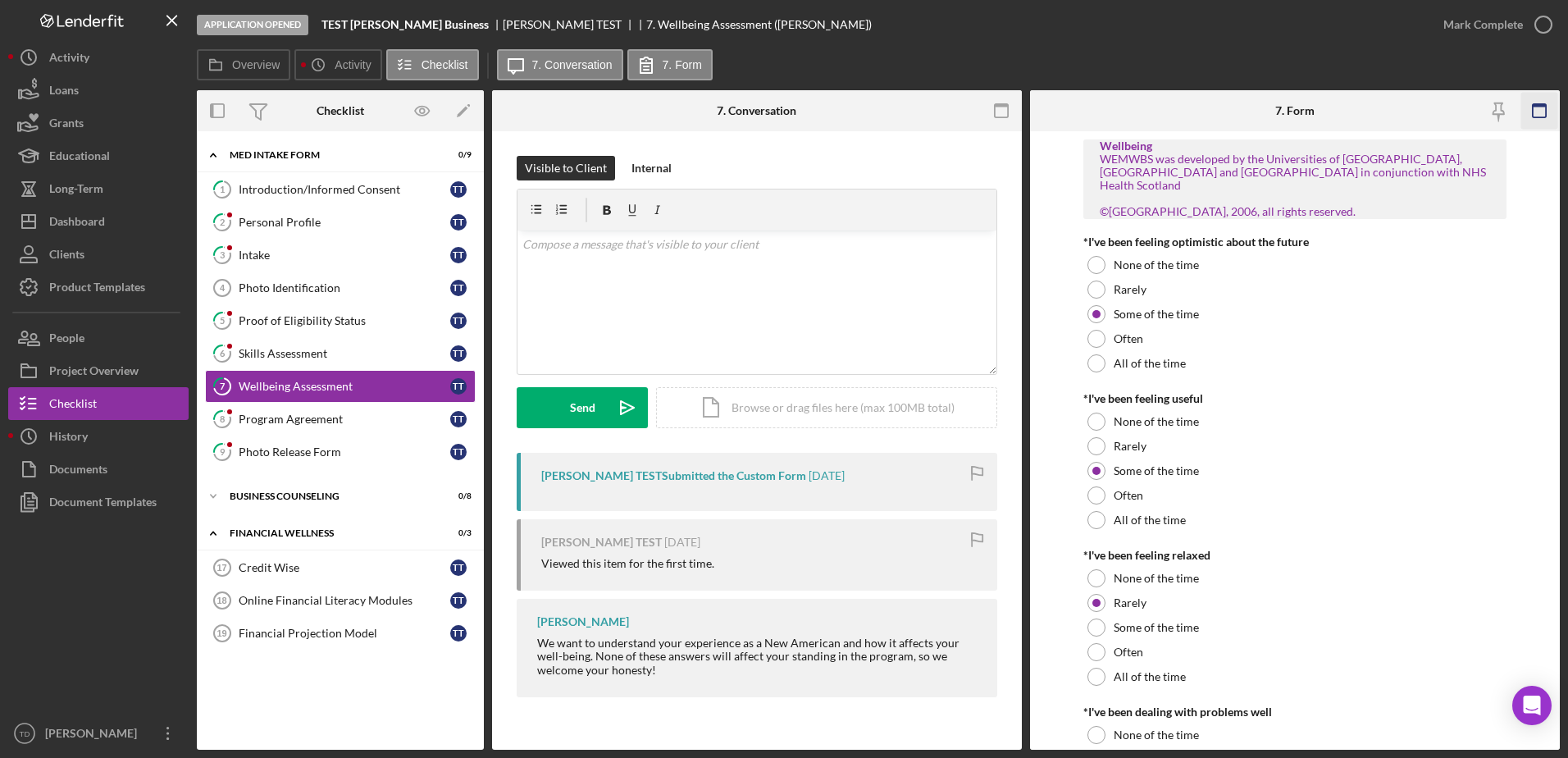
click at [1539, 113] on icon "button" at bounding box center [1539, 111] width 37 height 37
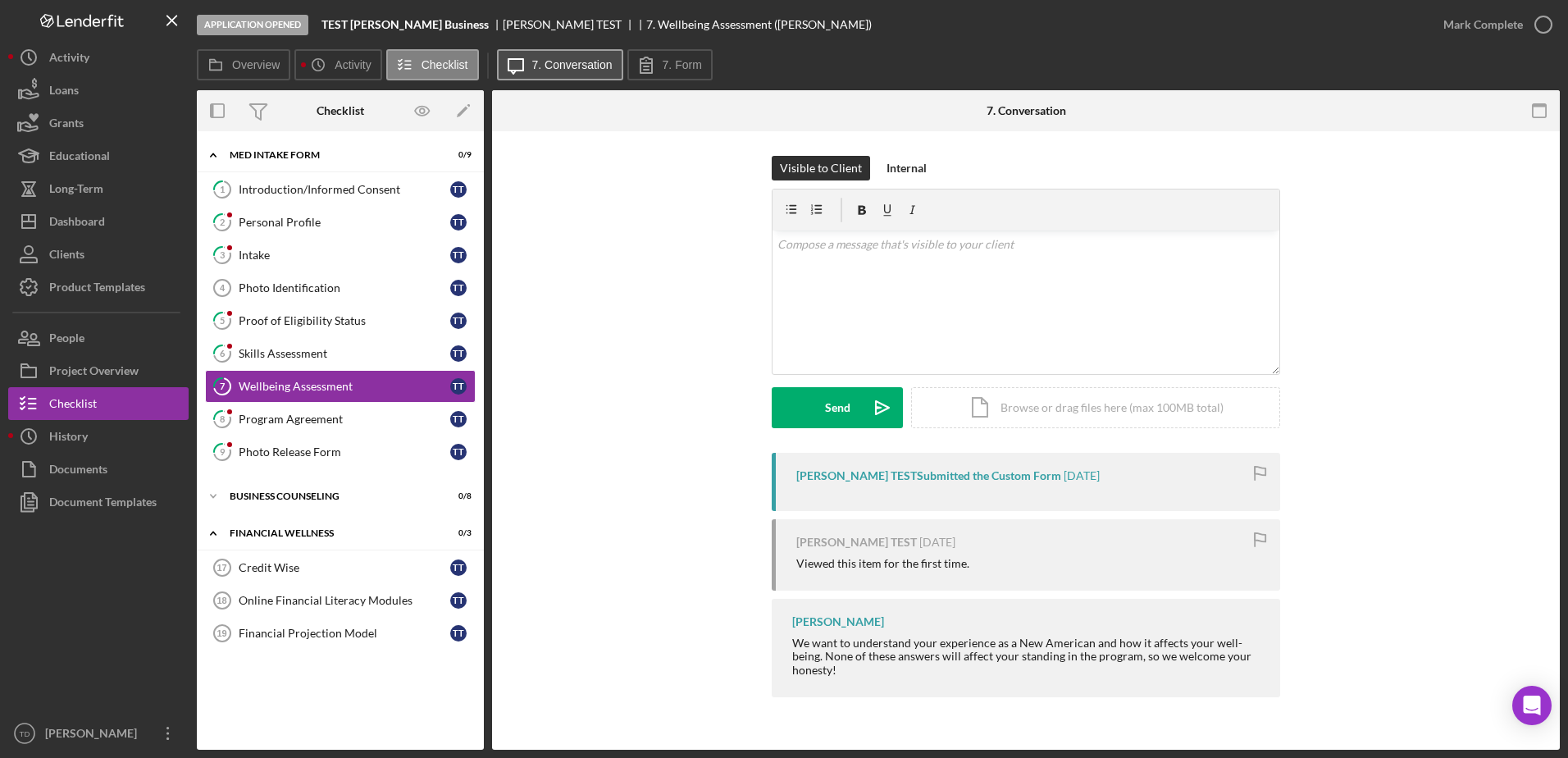
click at [566, 64] on label "7. Conversation" at bounding box center [572, 64] width 81 height 13
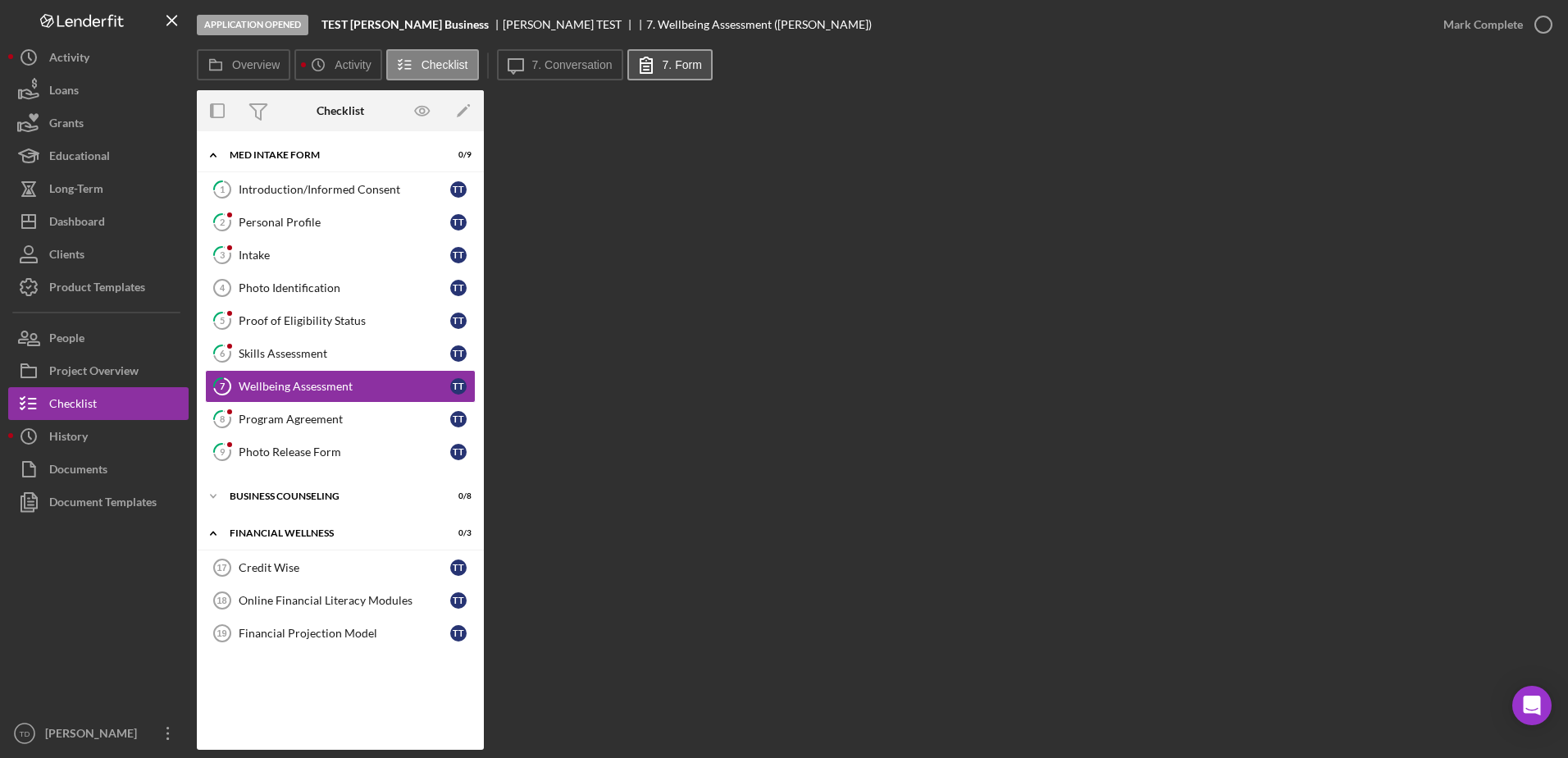
click at [672, 62] on label "7. Form" at bounding box center [682, 64] width 39 height 13
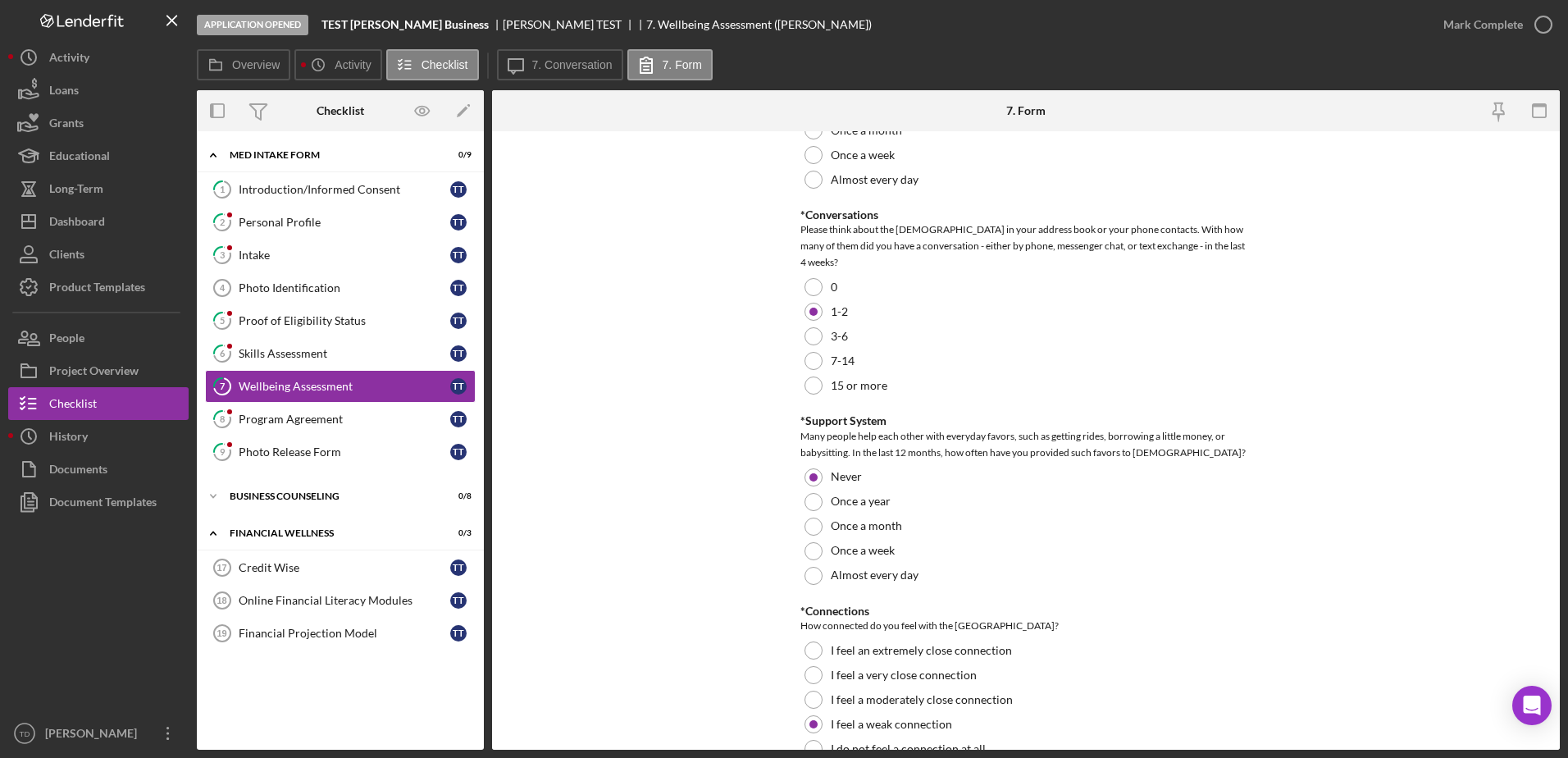
scroll to position [1409, 0]
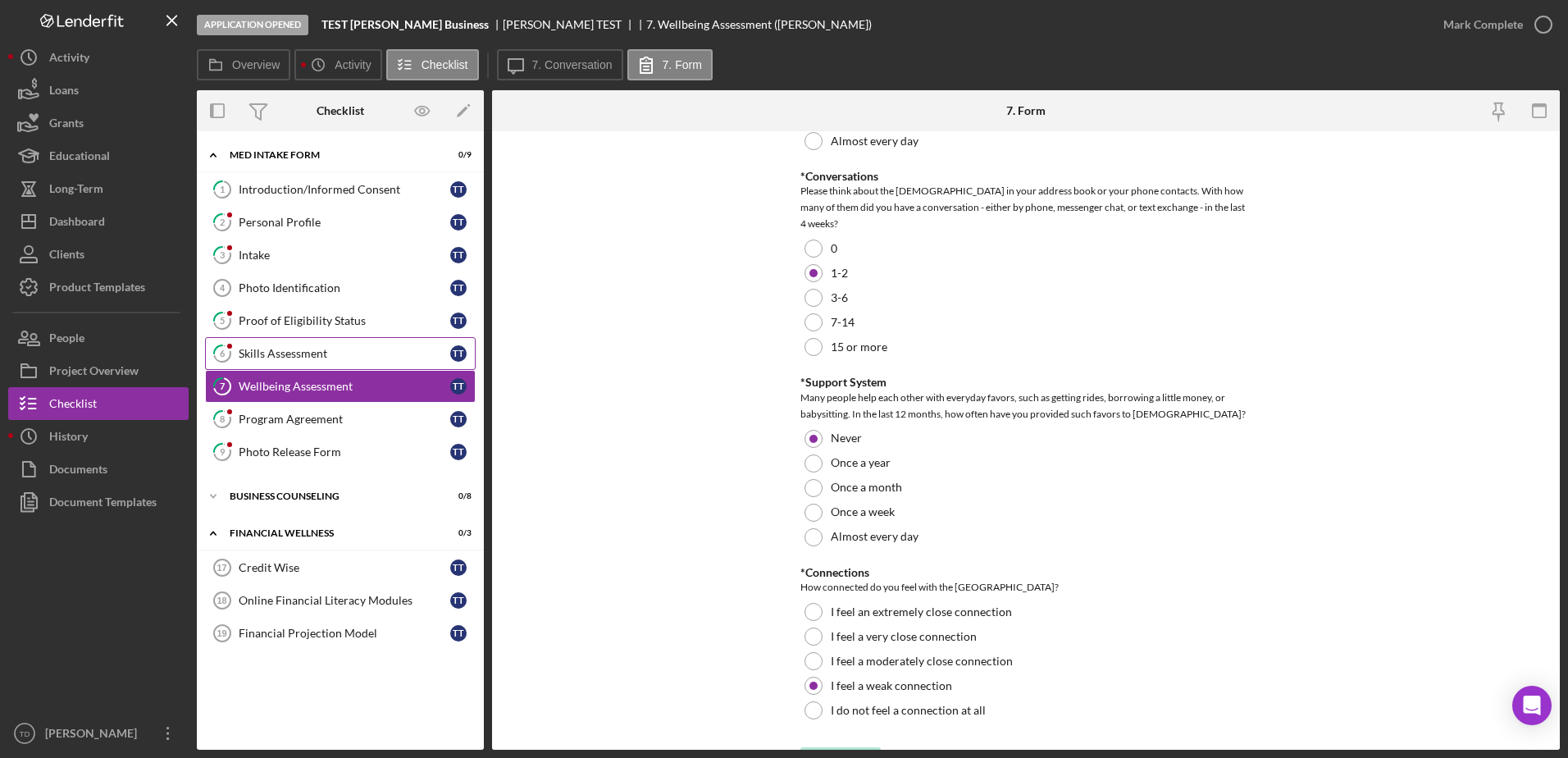
click at [253, 365] on link "6 Skills Assessment T T" at bounding box center [340, 353] width 270 height 33
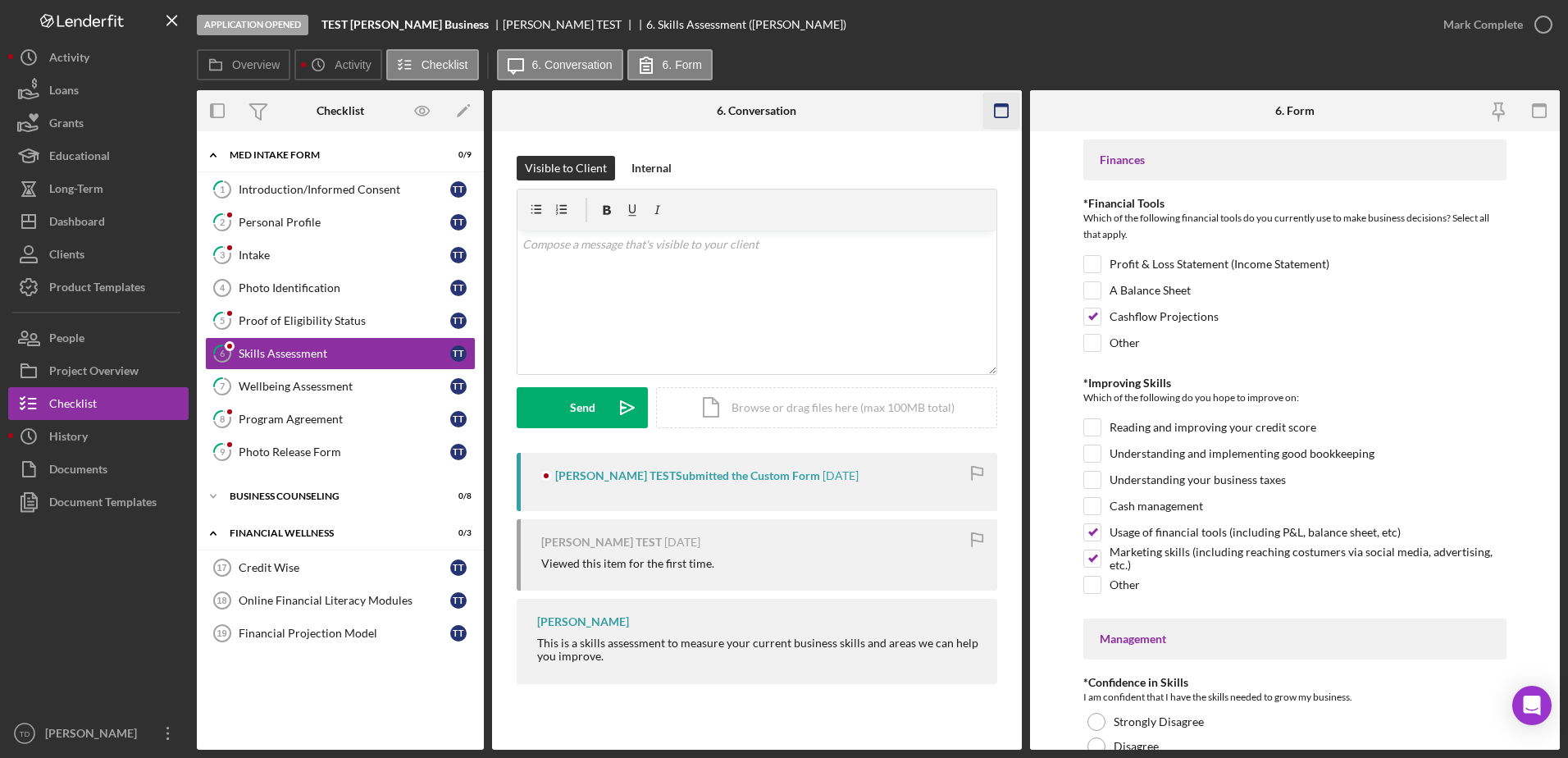
click at [1010, 107] on icon "button" at bounding box center [1001, 111] width 37 height 37
